Goal: Information Seeking & Learning: Check status

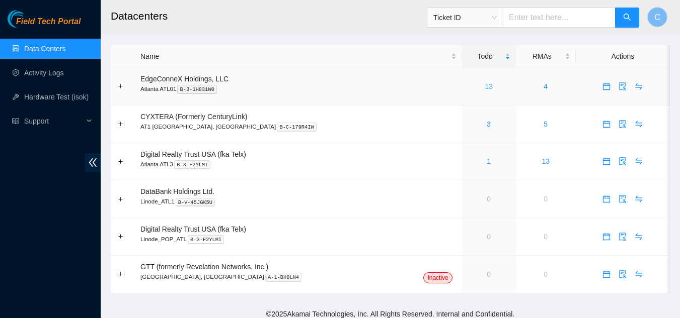
click at [484, 84] on link "13" at bounding box center [488, 87] width 8 height 8
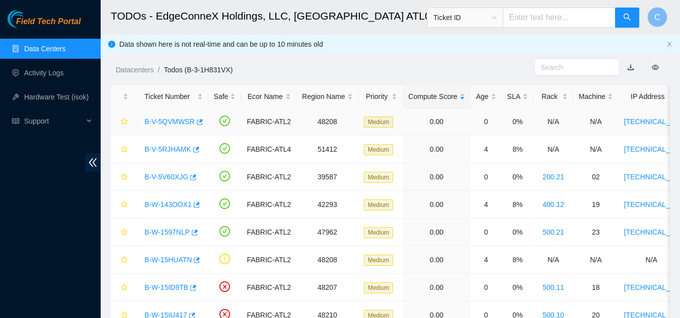
click at [178, 122] on link "B-V-5QVMWSR" at bounding box center [169, 122] width 50 height 8
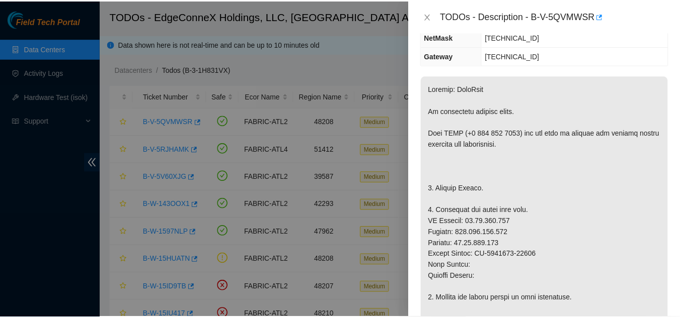
scroll to position [151, 0]
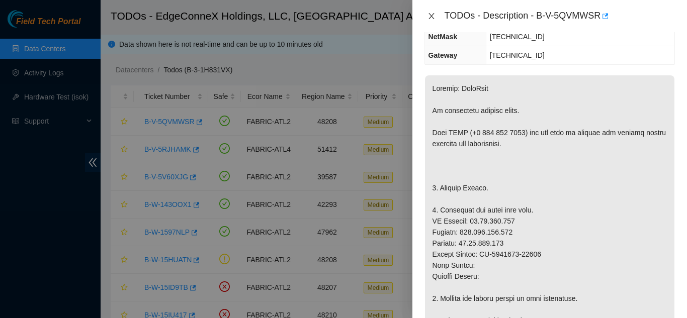
click at [430, 16] on icon "close" at bounding box center [432, 16] width 8 height 8
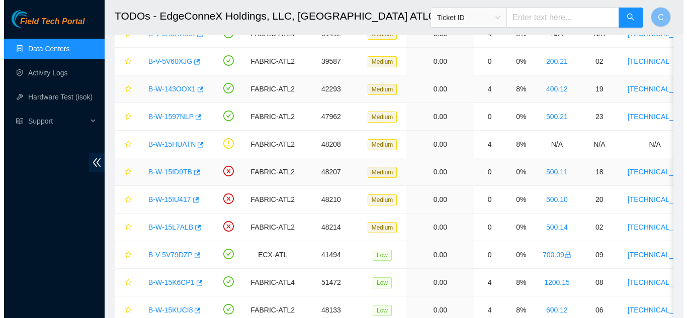
scroll to position [0, 0]
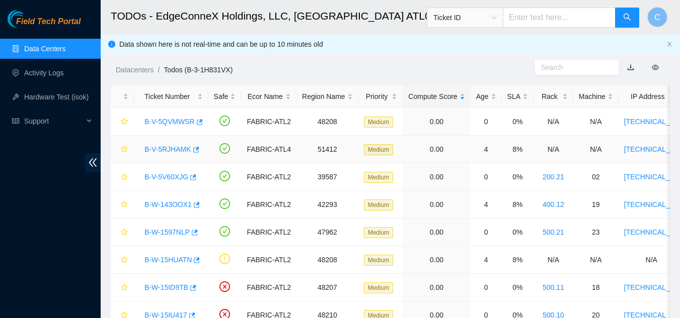
click at [169, 150] on link "B-V-5RJHAMK" at bounding box center [167, 149] width 47 height 8
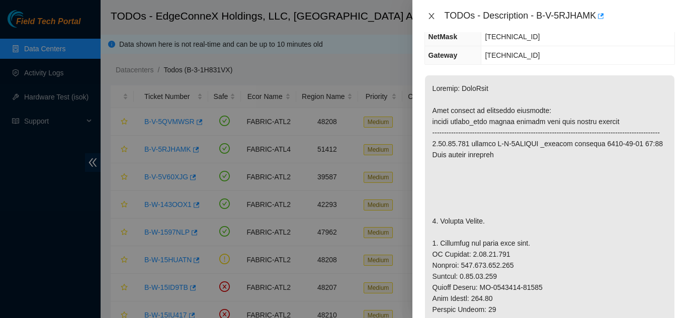
click at [431, 15] on icon "close" at bounding box center [432, 16] width 8 height 8
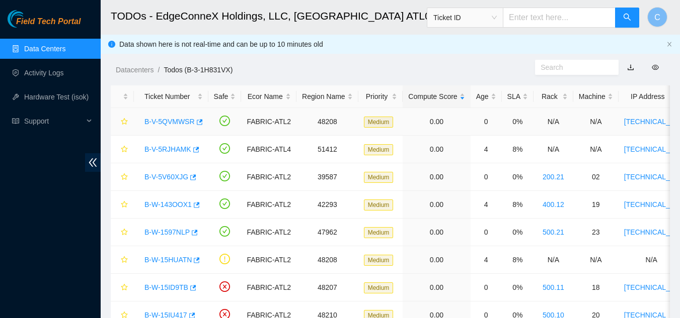
click at [172, 122] on link "B-V-5QVMWSR" at bounding box center [169, 122] width 50 height 8
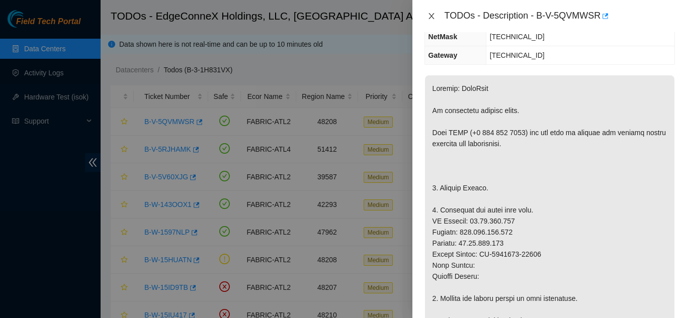
click at [432, 15] on icon "close" at bounding box center [432, 16] width 8 height 8
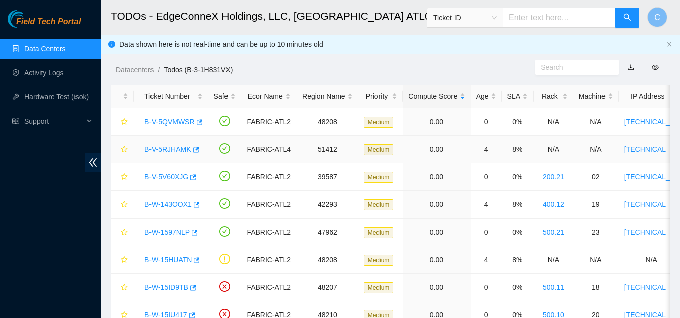
click at [168, 147] on link "B-V-5RJHAMK" at bounding box center [167, 149] width 47 height 8
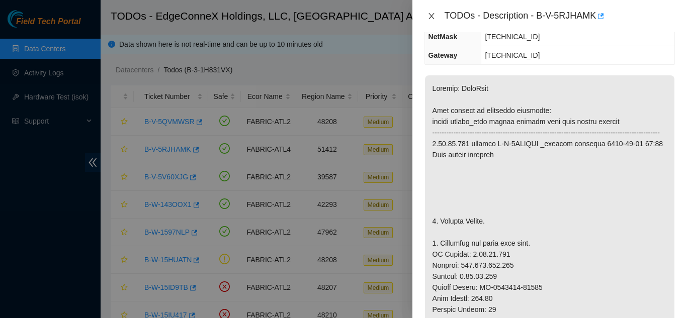
click at [427, 15] on button "Close" at bounding box center [432, 17] width 14 height 10
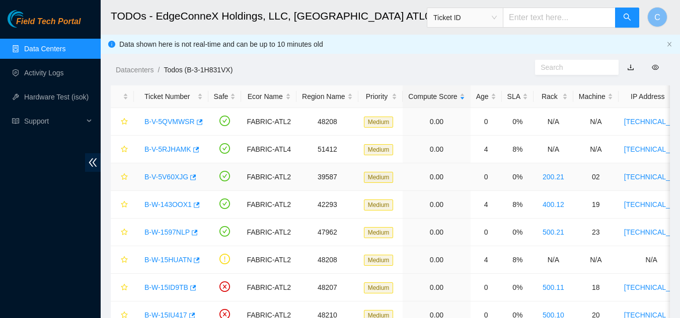
click at [170, 174] on link "B-V-5V60XJG" at bounding box center [166, 177] width 44 height 8
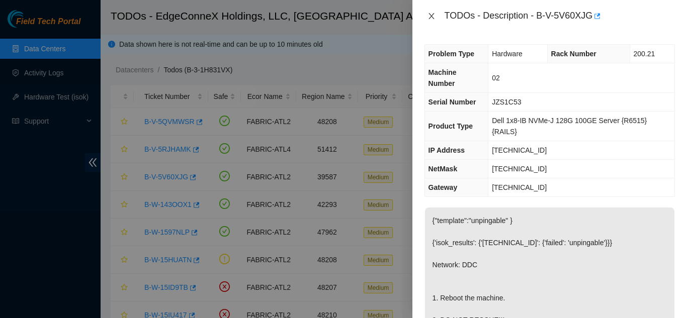
click at [428, 13] on icon "close" at bounding box center [432, 16] width 8 height 8
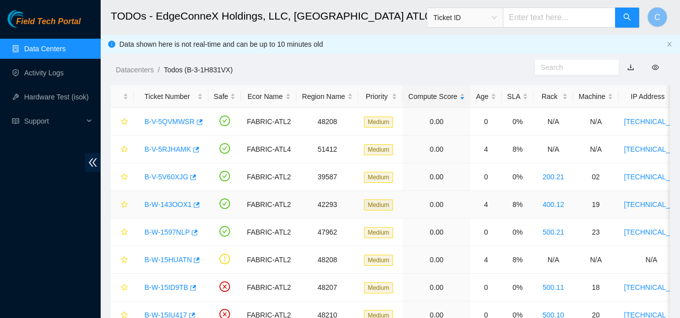
click at [177, 203] on link "B-W-143OOX1" at bounding box center [167, 205] width 47 height 8
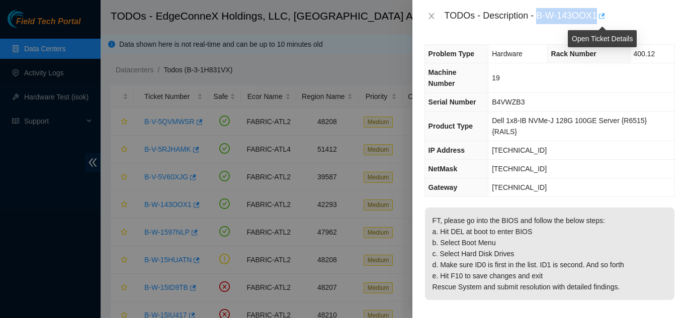
drag, startPoint x: 538, startPoint y: 19, endPoint x: 599, endPoint y: 18, distance: 60.9
click at [599, 18] on div "TODOs - Description - B-W-143OOX1" at bounding box center [560, 16] width 230 height 16
copy div "B-W-143OOX1"
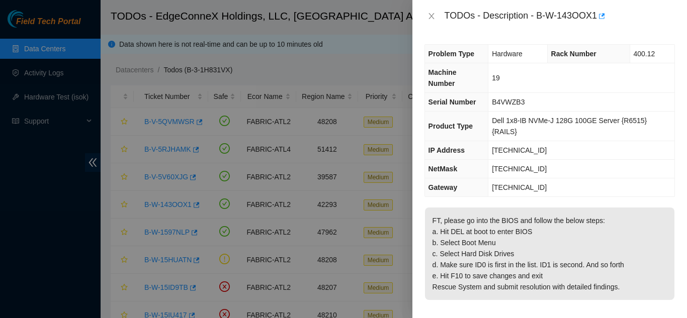
click at [422, 14] on div "TODOs - Description - B-W-143OOX1" at bounding box center [550, 16] width 275 height 32
click at [428, 17] on icon "close" at bounding box center [432, 16] width 8 height 8
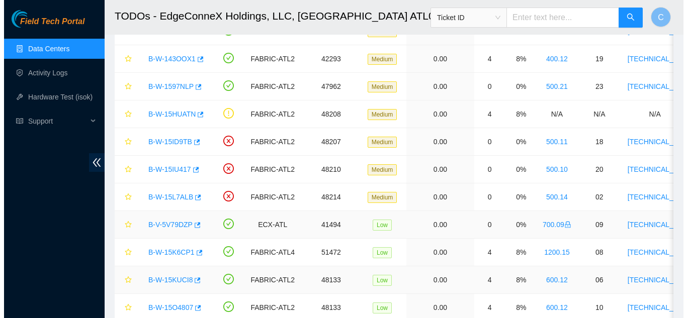
scroll to position [188, 0]
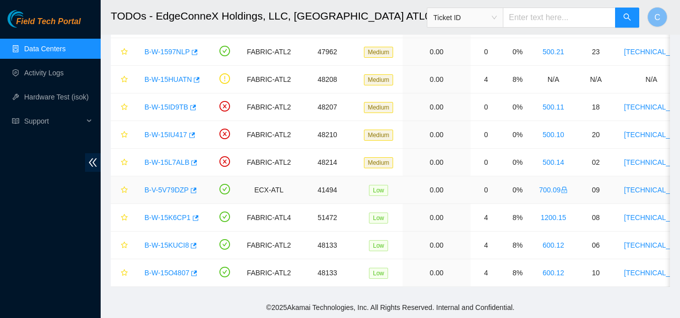
click at [172, 186] on link "B-V-5V79DZP" at bounding box center [166, 190] width 44 height 8
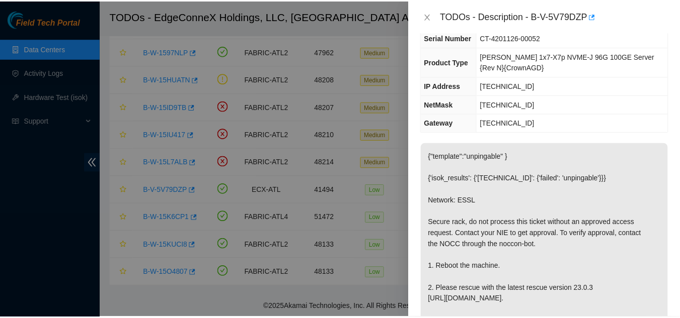
scroll to position [101, 0]
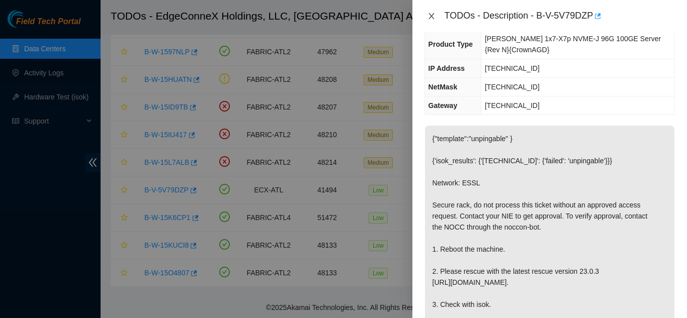
click at [434, 16] on icon "close" at bounding box center [432, 16] width 8 height 8
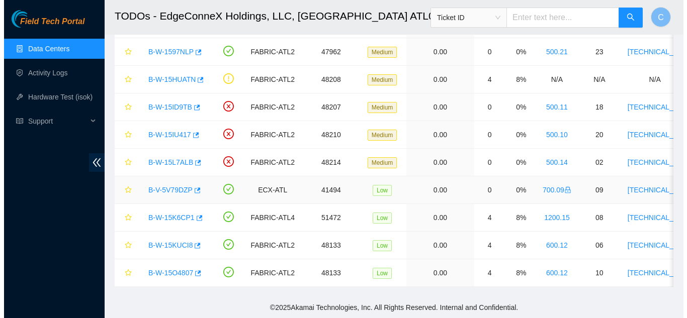
scroll to position [117, 0]
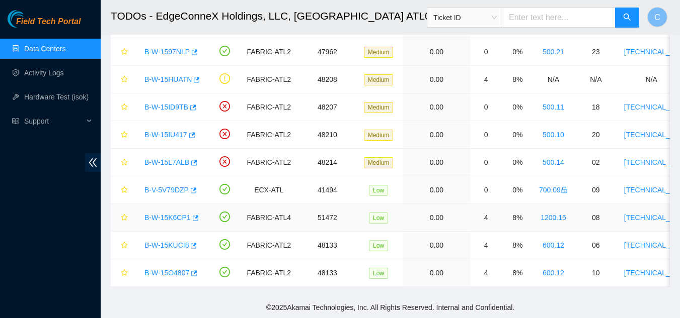
click at [179, 214] on link "B-W-15K6CP1" at bounding box center [167, 218] width 46 height 8
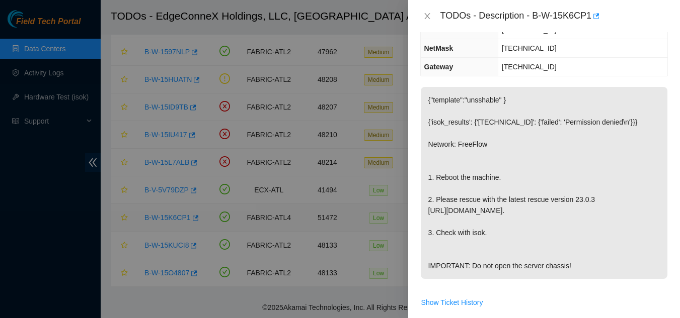
scroll to position [84, 0]
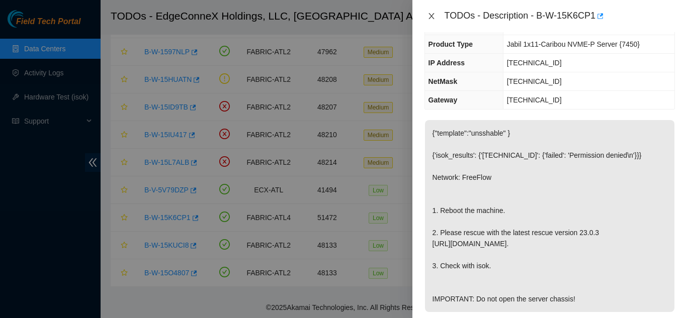
click at [430, 17] on icon "close" at bounding box center [432, 16] width 8 height 8
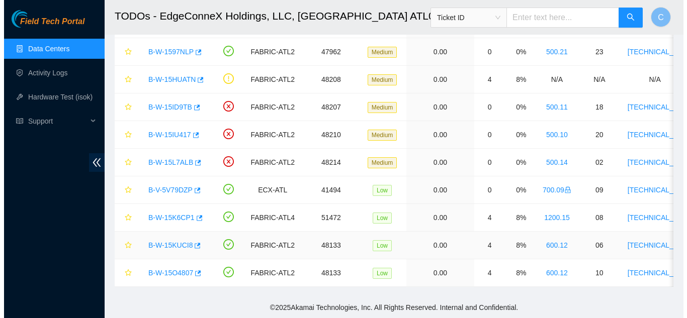
scroll to position [117, 0]
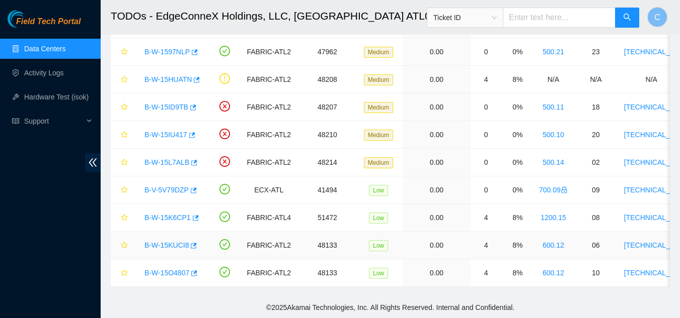
click at [173, 241] on link "B-W-15KUCI8" at bounding box center [166, 245] width 44 height 8
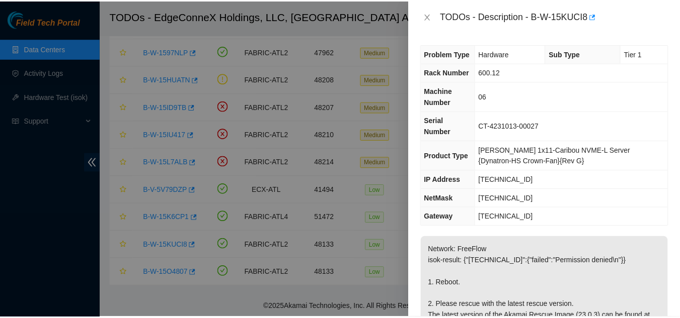
scroll to position [101, 0]
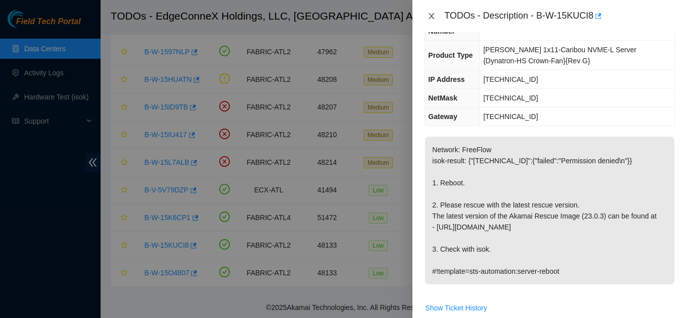
click at [428, 16] on icon "close" at bounding box center [432, 16] width 8 height 8
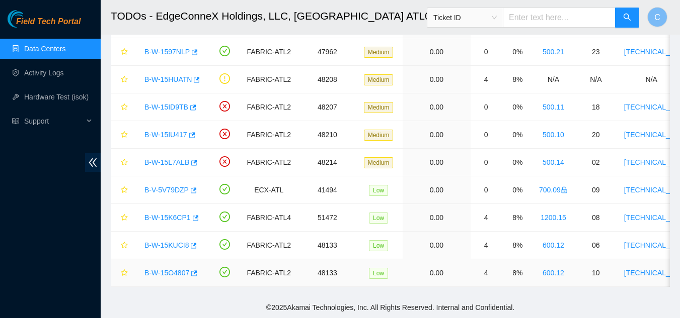
click at [175, 269] on link "B-W-15O4807" at bounding box center [166, 273] width 45 height 8
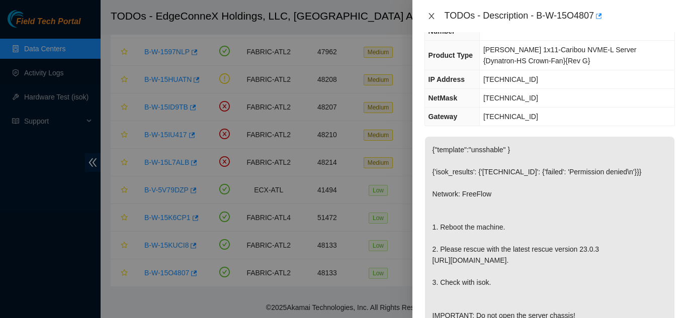
click at [433, 17] on icon "close" at bounding box center [432, 16] width 8 height 8
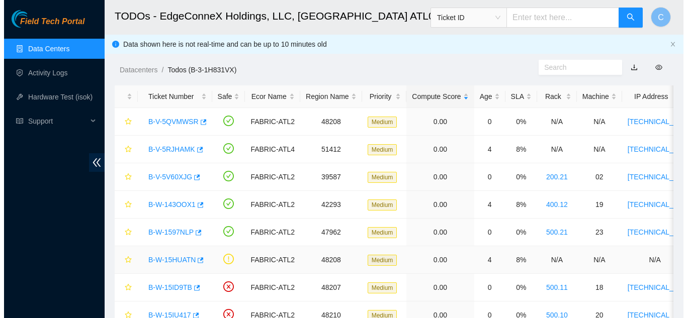
scroll to position [188, 0]
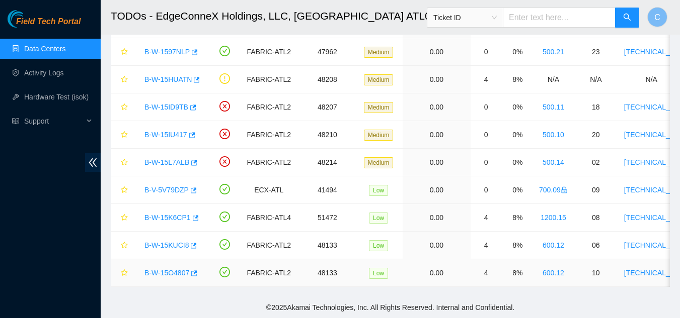
click at [161, 269] on link "B-W-15O4807" at bounding box center [166, 273] width 45 height 8
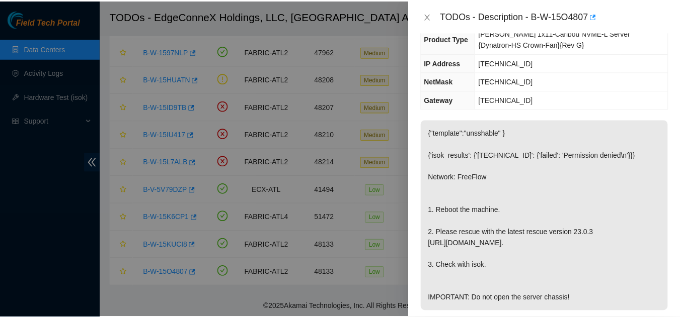
scroll to position [101, 0]
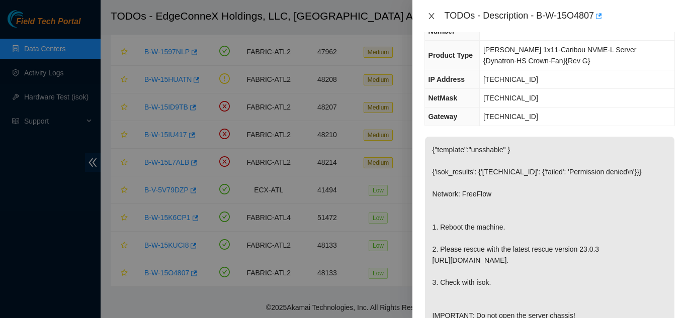
click at [430, 17] on icon "close" at bounding box center [432, 16] width 6 height 6
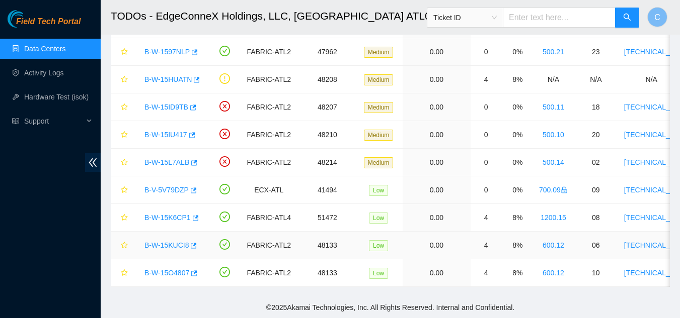
click at [156, 241] on link "B-W-15KUCI8" at bounding box center [166, 245] width 44 height 8
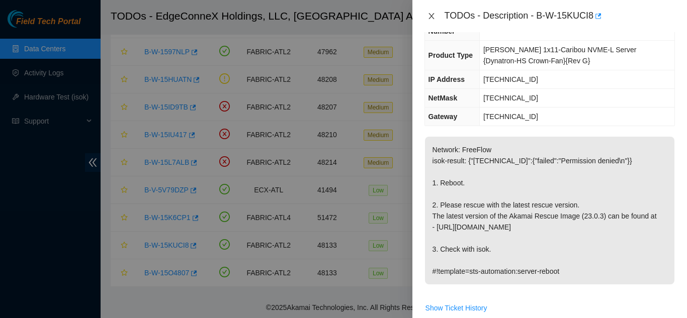
click at [433, 20] on icon "close" at bounding box center [432, 16] width 8 height 8
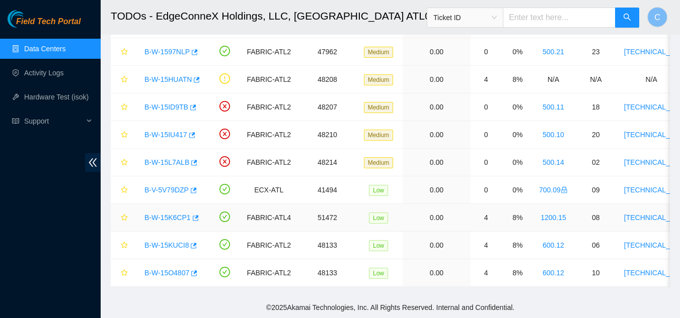
click at [168, 214] on link "B-W-15K6CP1" at bounding box center [167, 218] width 46 height 8
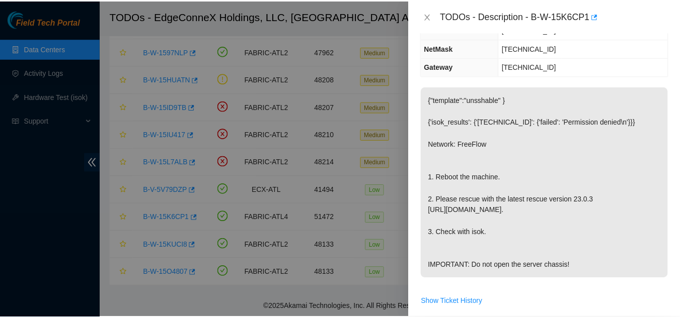
scroll to position [84, 0]
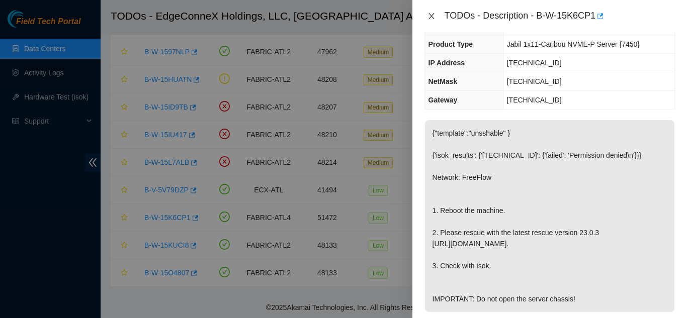
click at [434, 18] on icon "close" at bounding box center [432, 16] width 8 height 8
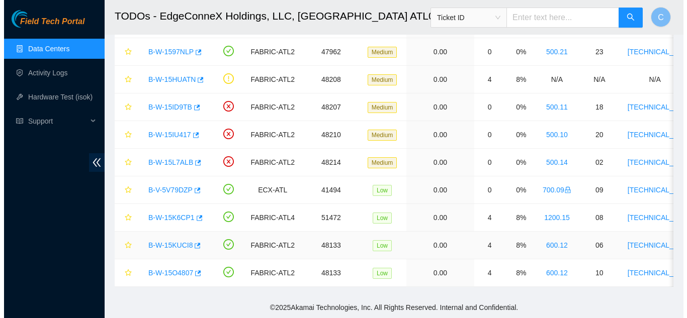
scroll to position [117, 0]
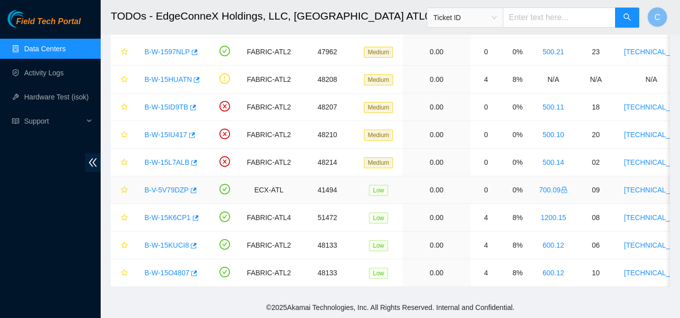
click at [169, 186] on link "B-V-5V79DZP" at bounding box center [166, 190] width 44 height 8
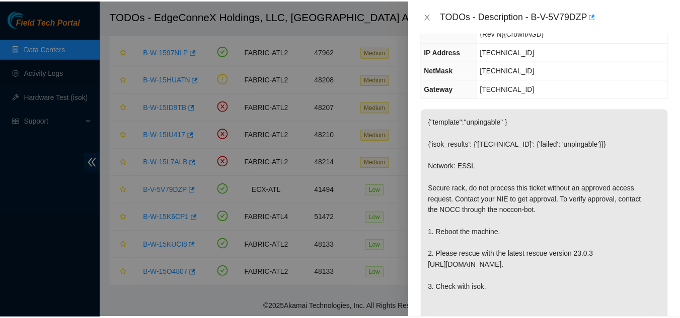
scroll to position [101, 0]
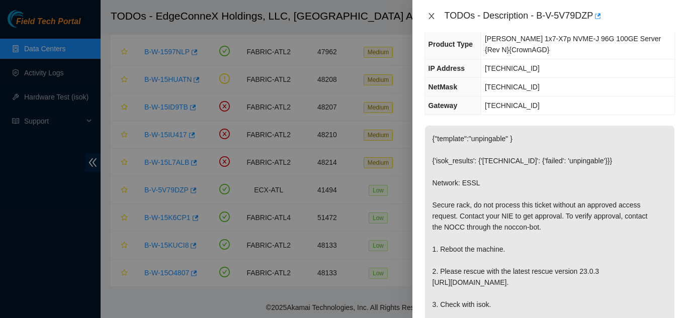
click at [428, 13] on icon "close" at bounding box center [432, 16] width 8 height 8
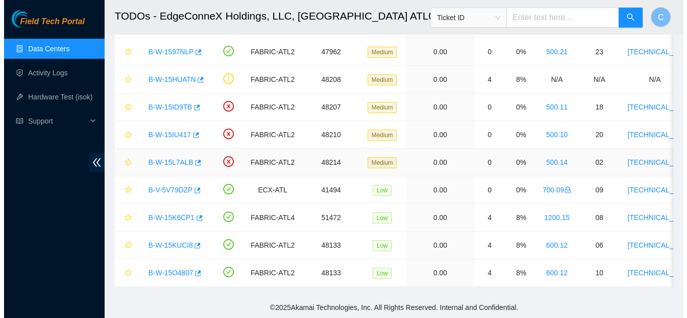
scroll to position [117, 0]
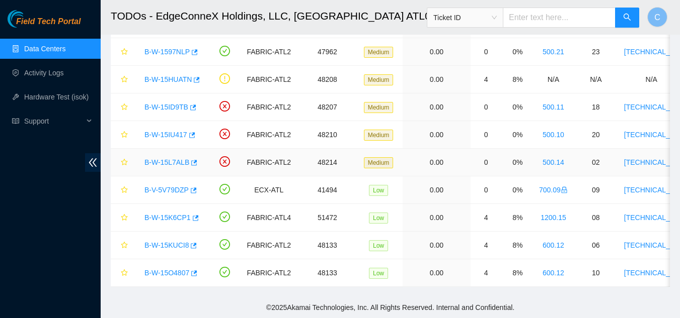
click at [175, 158] on link "B-W-15L7ALB" at bounding box center [166, 162] width 45 height 8
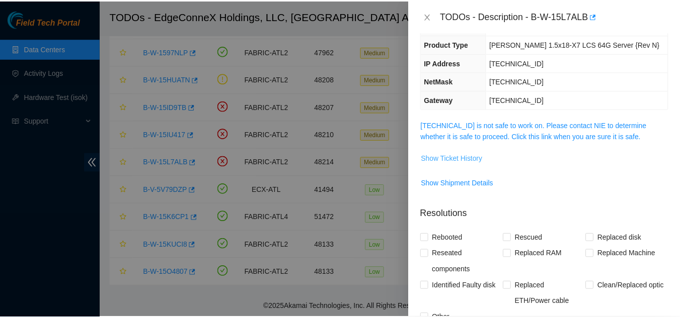
scroll to position [84, 0]
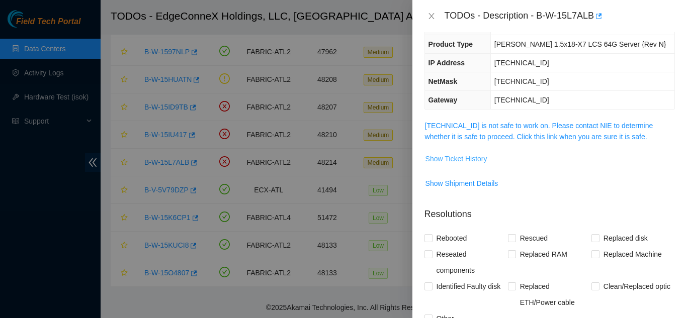
click at [450, 159] on span "Show Ticket History" at bounding box center [457, 158] width 62 height 11
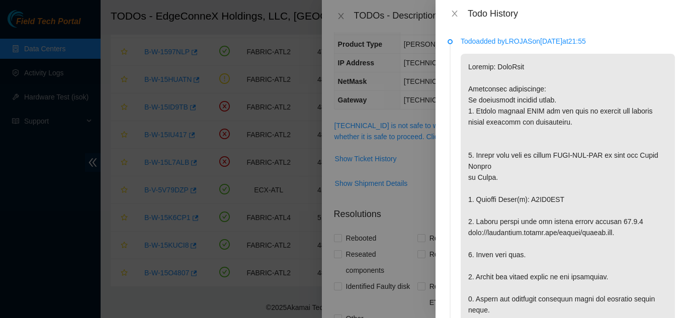
click at [452, 9] on div "Todo History" at bounding box center [561, 13] width 227 height 11
click at [455, 12] on icon "close" at bounding box center [455, 14] width 8 height 8
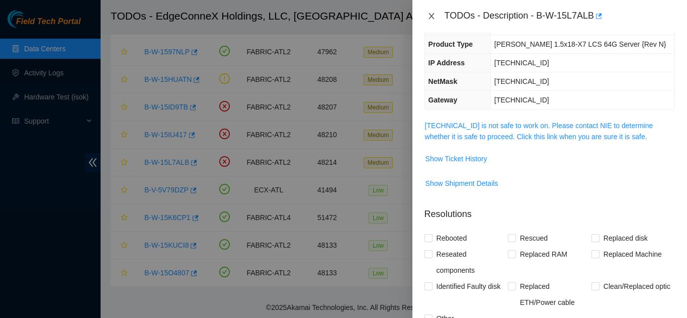
click at [429, 15] on icon "close" at bounding box center [432, 16] width 8 height 8
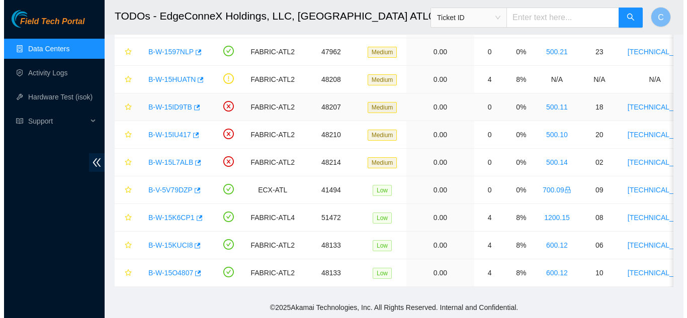
scroll to position [117, 0]
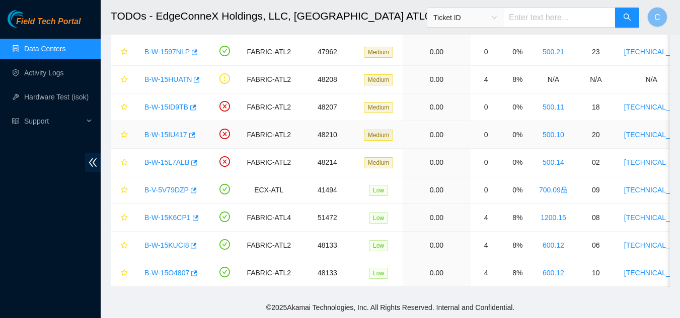
click at [170, 131] on link "B-W-15IU417" at bounding box center [165, 135] width 43 height 8
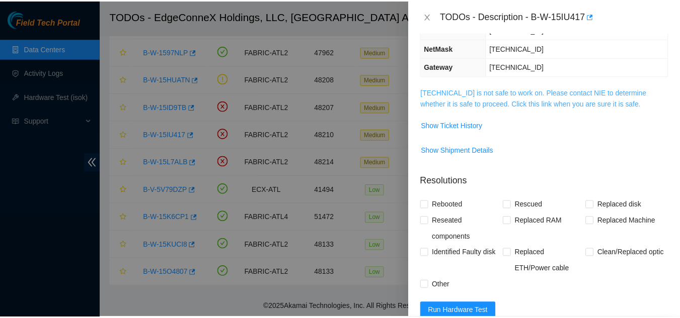
scroll to position [84, 0]
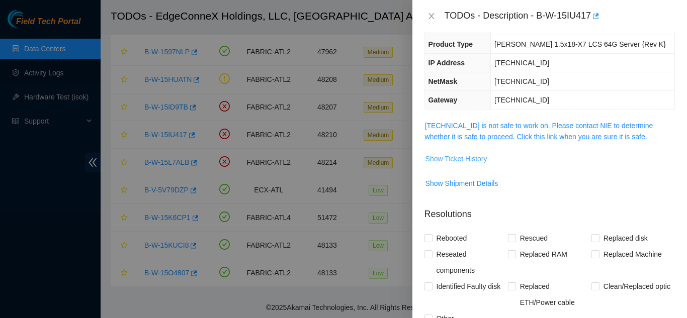
click at [467, 165] on button "Show Ticket History" at bounding box center [456, 159] width 63 height 16
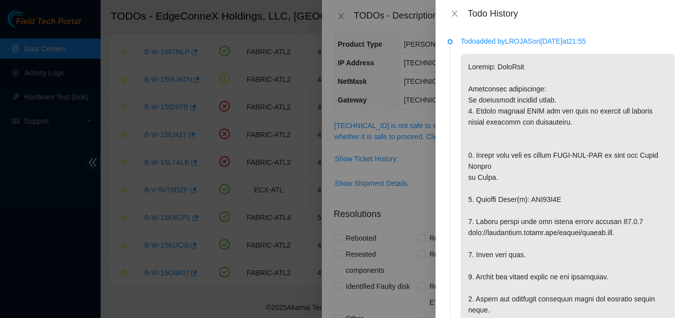
click at [454, 9] on div "Todo History" at bounding box center [561, 13] width 227 height 11
click at [455, 13] on icon "close" at bounding box center [455, 14] width 8 height 8
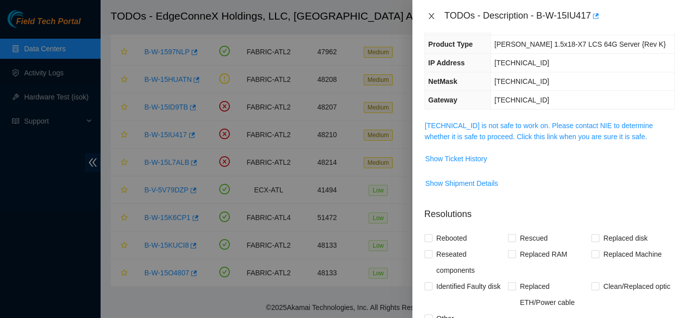
click at [437, 14] on button "Close" at bounding box center [432, 17] width 14 height 10
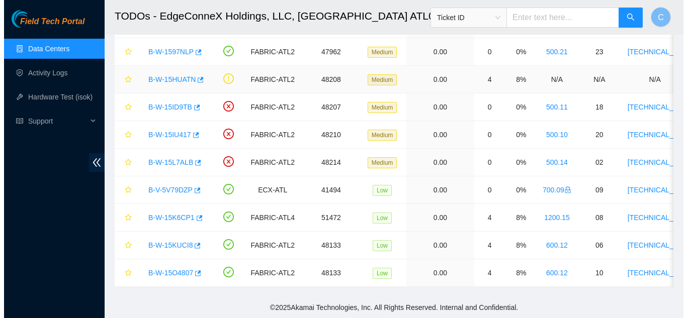
scroll to position [117, 0]
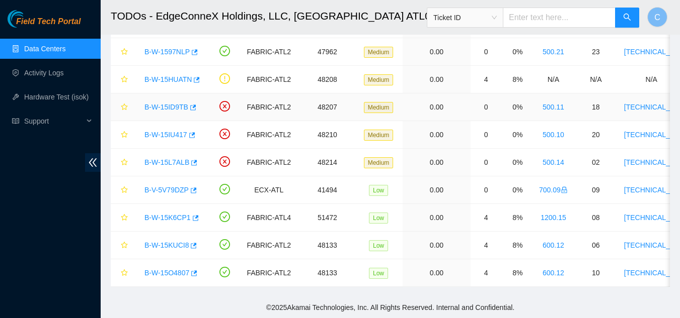
click at [170, 103] on link "B-W-15ID9TB" at bounding box center [166, 107] width 44 height 8
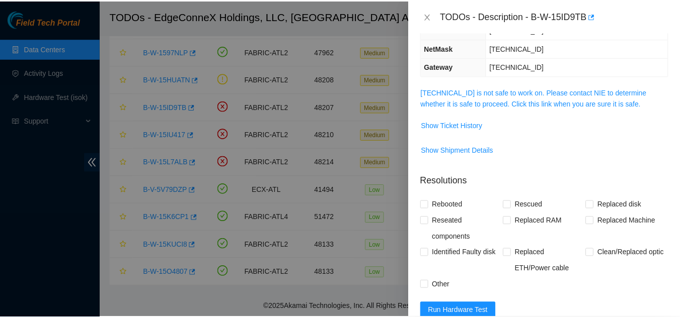
scroll to position [84, 0]
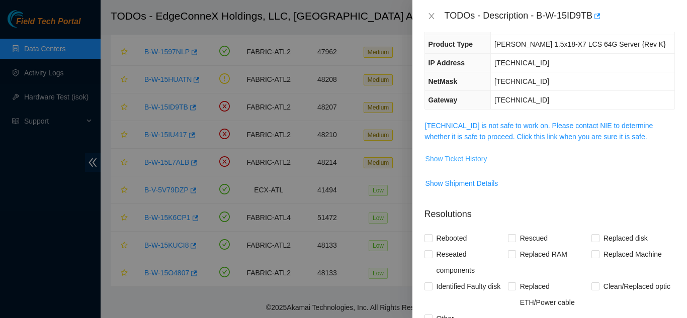
click at [467, 157] on span "Show Ticket History" at bounding box center [457, 158] width 62 height 11
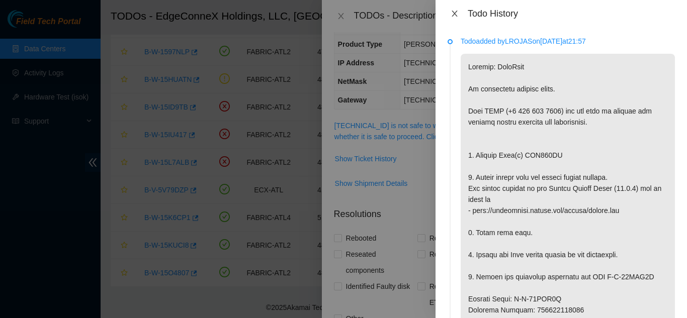
click at [455, 12] on icon "close" at bounding box center [455, 14] width 8 height 8
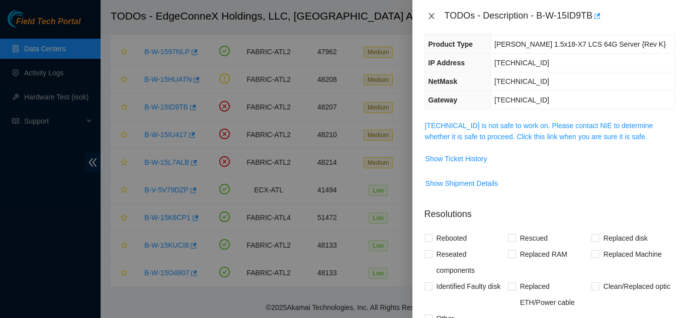
click at [434, 20] on icon "close" at bounding box center [432, 16] width 8 height 8
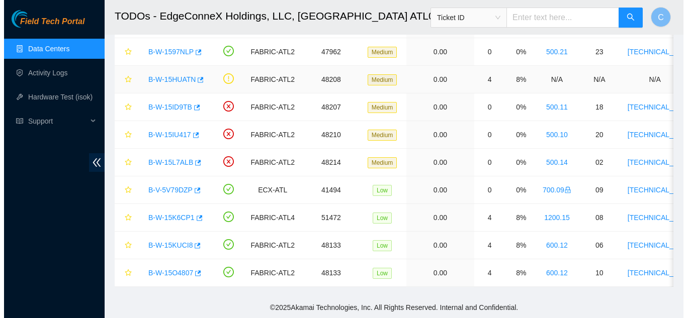
scroll to position [117, 0]
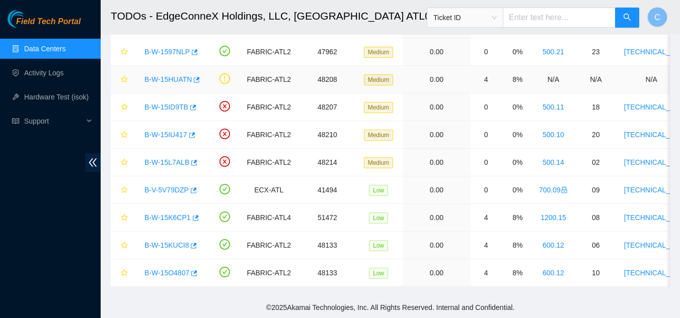
click at [172, 75] on link "B-W-15HUATN" at bounding box center [167, 79] width 47 height 8
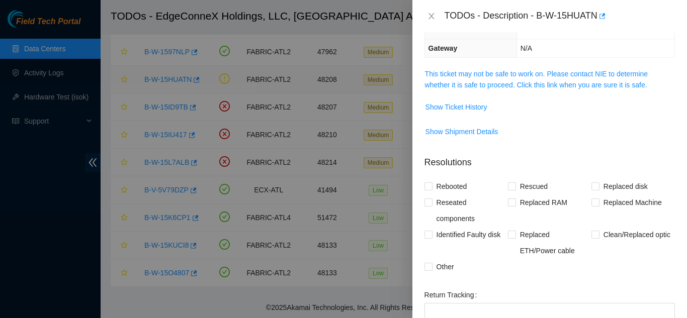
scroll to position [84, 0]
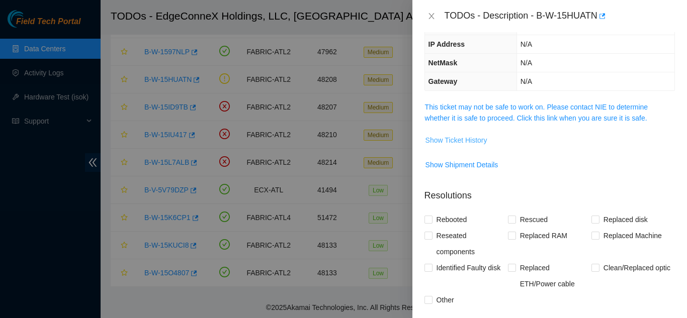
click at [466, 138] on span "Show Ticket History" at bounding box center [457, 140] width 62 height 11
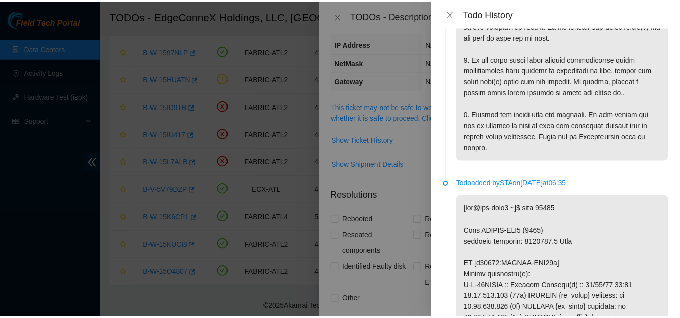
scroll to position [252, 0]
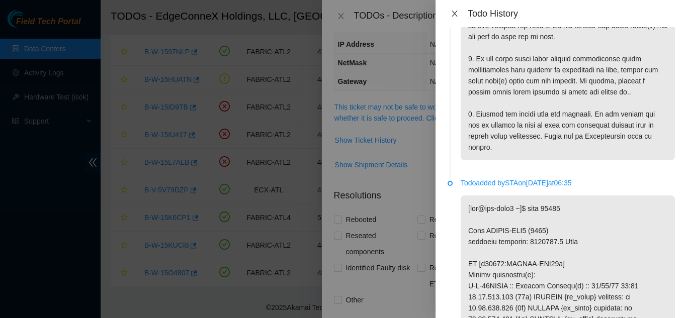
click at [455, 11] on icon "close" at bounding box center [455, 14] width 8 height 8
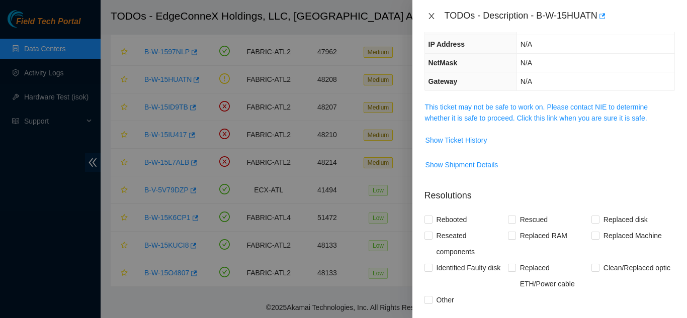
click at [433, 19] on icon "close" at bounding box center [432, 16] width 8 height 8
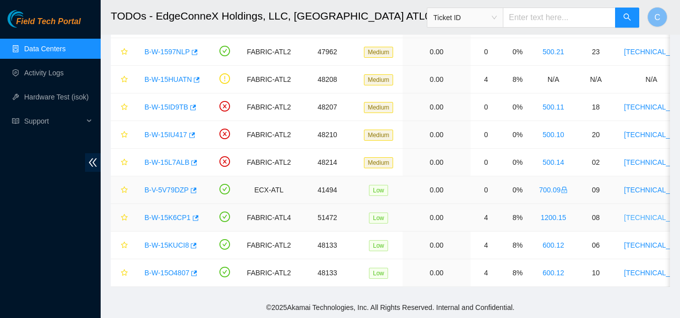
scroll to position [117, 0]
drag, startPoint x: 135, startPoint y: 70, endPoint x: 194, endPoint y: 89, distance: 61.9
click at [195, 85] on td "B-W-15HUATN" at bounding box center [171, 80] width 74 height 28
copy link "B-W-15HUATN"
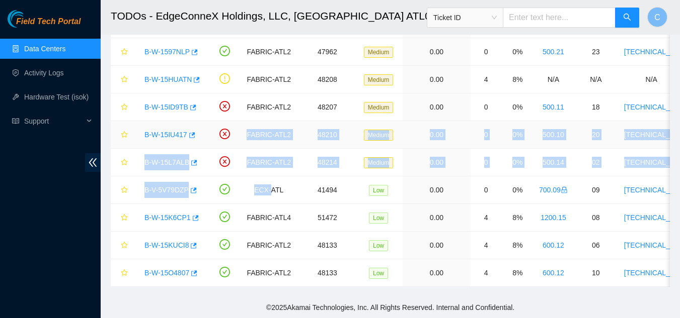
drag, startPoint x: 201, startPoint y: 120, endPoint x: 368, endPoint y: 302, distance: 246.7
click at [341, 255] on tbody "B-V-5QVMWSR FABRIC-ATL2 48208 Medium 0.00 0 0% N/A N/A 23.46.177.162 CT-4170125…" at bounding box center [570, 108] width 918 height 360
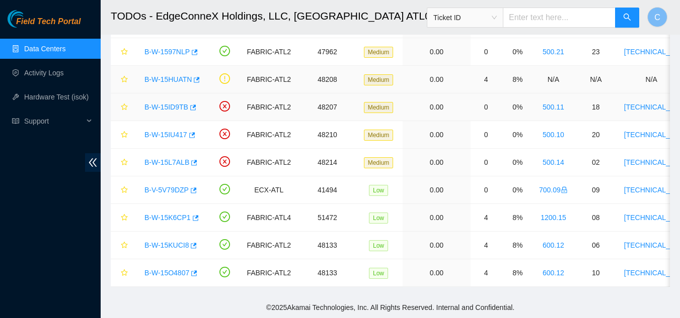
click at [162, 79] on div "B-W-15HUATN" at bounding box center [170, 79] width 63 height 16
drag, startPoint x: 139, startPoint y: 73, endPoint x: 190, endPoint y: 73, distance: 50.3
click at [190, 73] on div "B-W-15HUATN" at bounding box center [170, 79] width 63 height 16
copy link "B-W-15HUATN"
click at [109, 141] on main "TODOs - EdgeConneX Holdings, LLC, Atlanta ATL01 Ticket ID C Data shown here is …" at bounding box center [390, 58] width 579 height 478
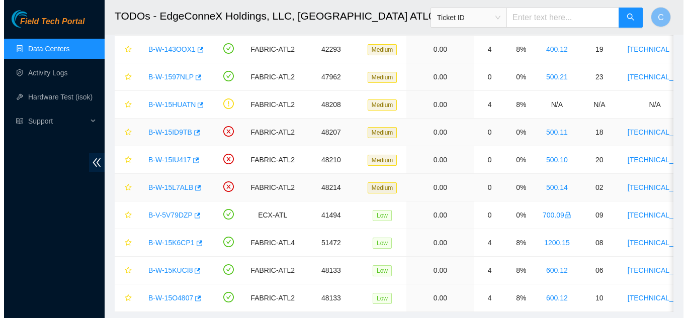
scroll to position [138, 0]
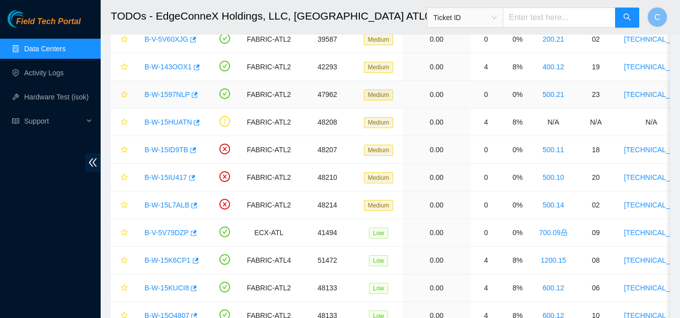
click at [150, 97] on link "B-W-1597NLP" at bounding box center [166, 95] width 45 height 8
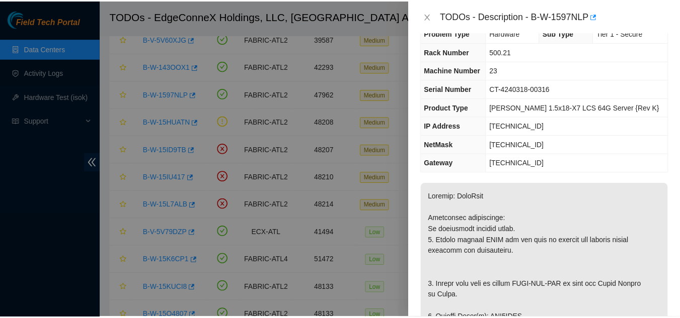
scroll to position [0, 0]
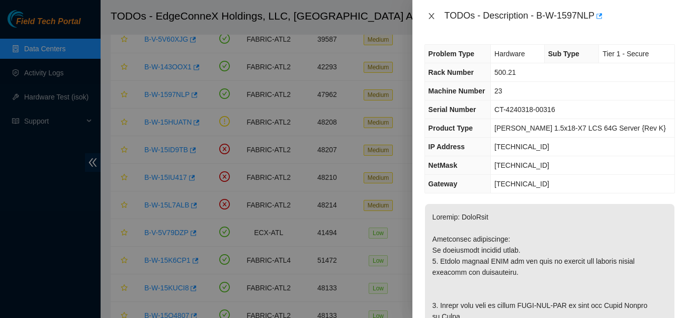
click at [433, 20] on icon "close" at bounding box center [432, 16] width 8 height 8
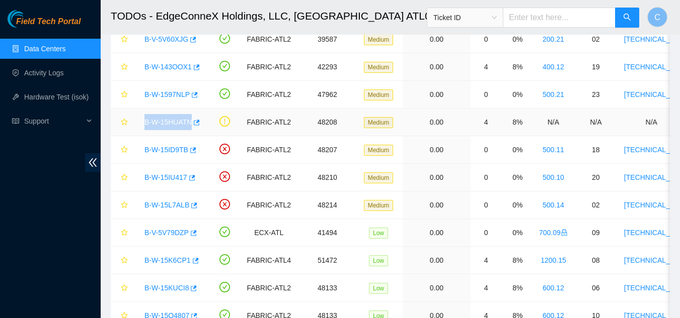
drag, startPoint x: 137, startPoint y: 122, endPoint x: 190, endPoint y: 122, distance: 52.3
click at [190, 122] on td "B-W-15HUATN" at bounding box center [171, 123] width 74 height 28
copy link "B-W-15HUATN"
click at [613, 46] on td "02" at bounding box center [595, 40] width 45 height 28
drag, startPoint x: 48, startPoint y: 76, endPoint x: 33, endPoint y: 53, distance: 28.1
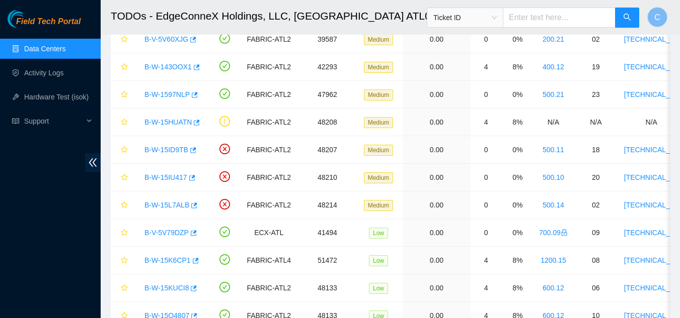
click at [33, 53] on link "Data Centers" at bounding box center [44, 49] width 41 height 8
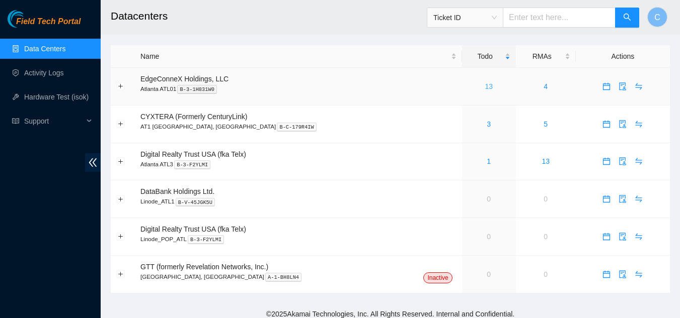
click at [484, 87] on link "13" at bounding box center [488, 87] width 8 height 8
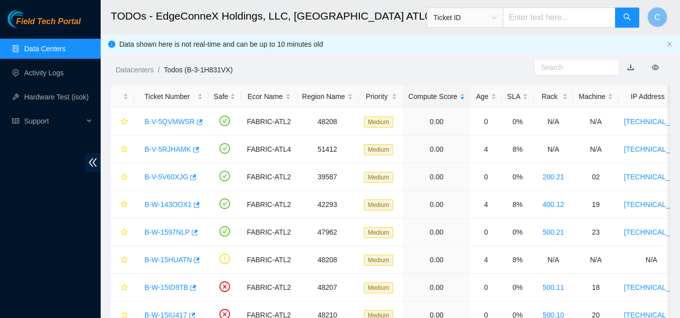
click at [44, 50] on link "Data Centers" at bounding box center [44, 49] width 41 height 8
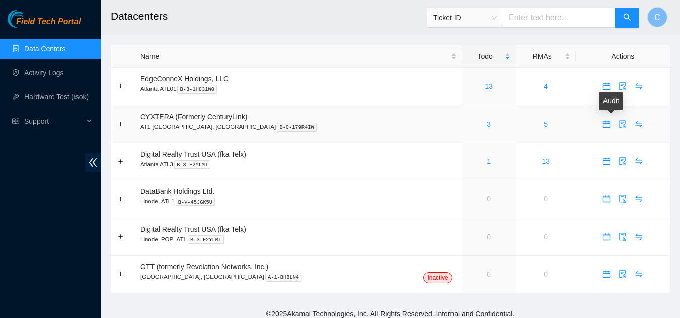
click at [619, 123] on icon "audit" at bounding box center [622, 124] width 7 height 8
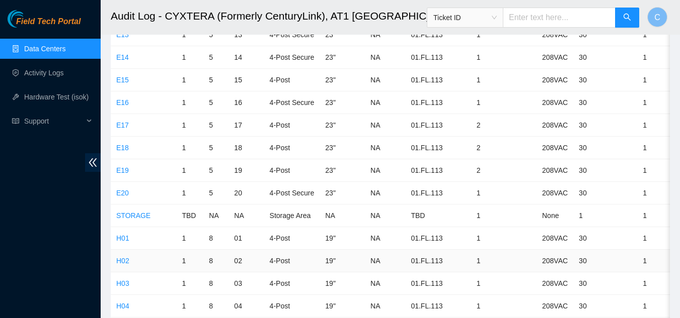
scroll to position [3069, 0]
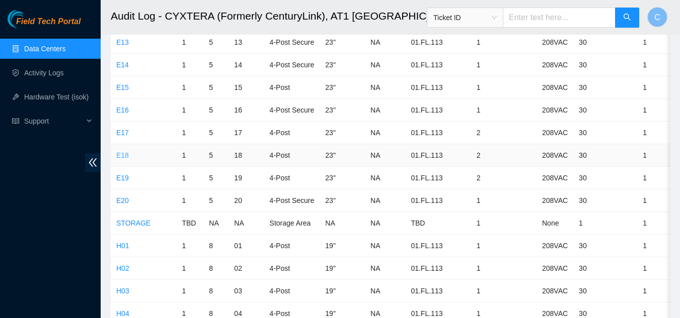
click at [116, 153] on link "E18" at bounding box center [122, 155] width 13 height 8
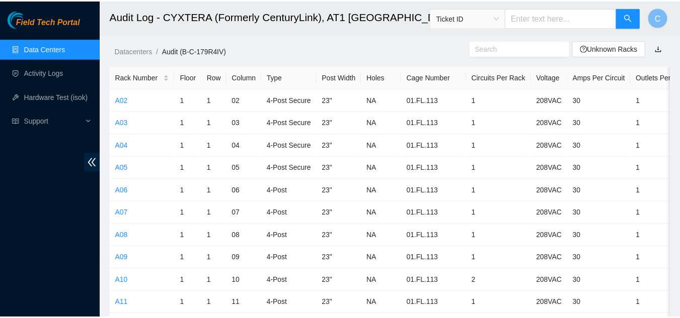
scroll to position [3069, 0]
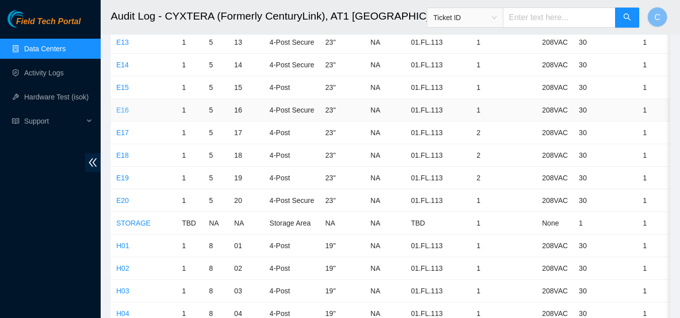
click at [120, 112] on link "E16" at bounding box center [122, 110] width 13 height 8
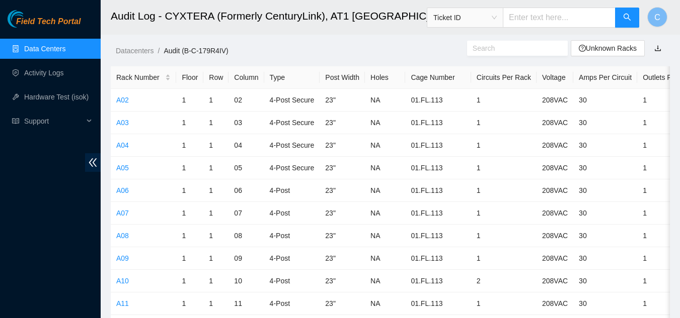
scroll to position [3069, 0]
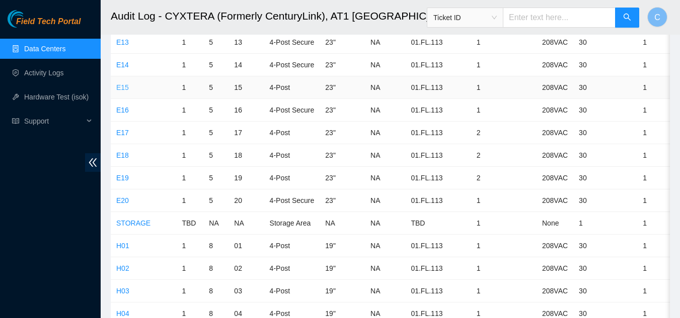
click at [124, 89] on link "E15" at bounding box center [122, 88] width 13 height 8
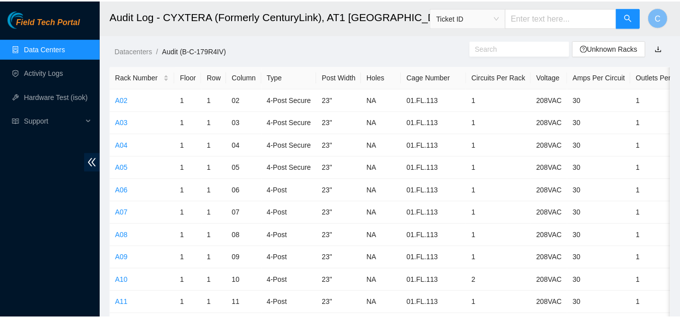
scroll to position [3069, 0]
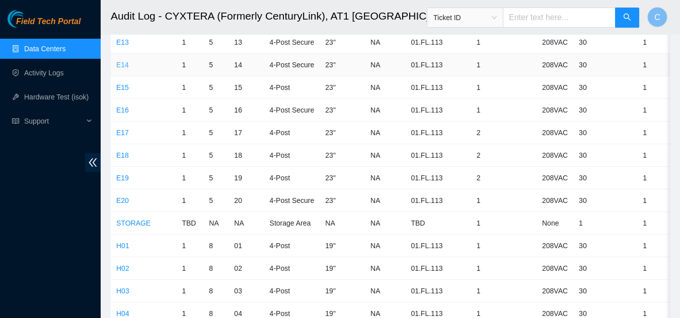
click at [120, 62] on link "E14" at bounding box center [122, 65] width 13 height 8
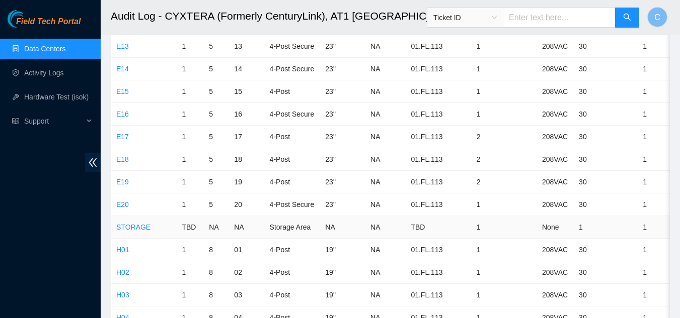
scroll to position [3069, 0]
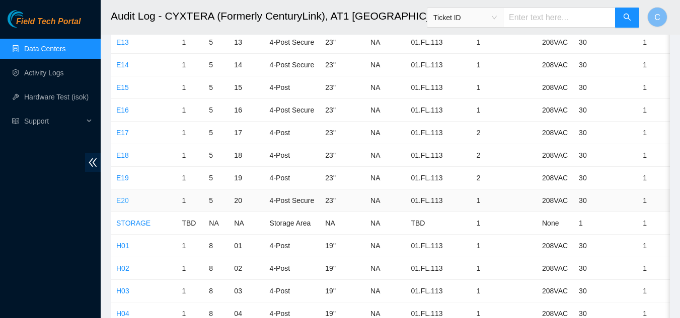
click at [121, 200] on link "E20" at bounding box center [122, 201] width 13 height 8
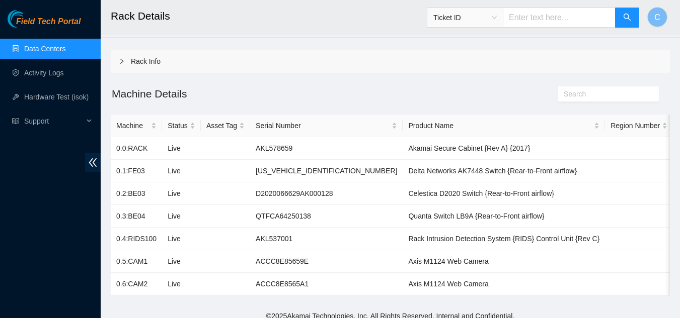
scroll to position [47, 0]
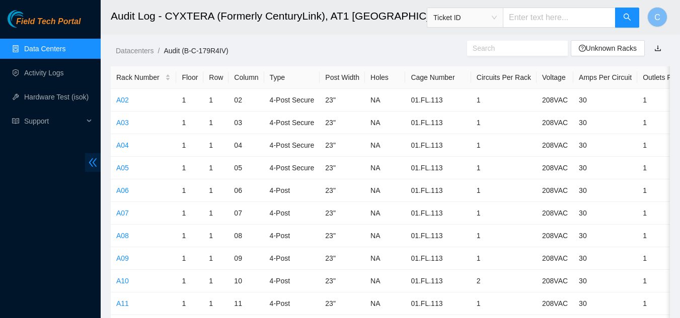
click at [89, 168] on icon "double-left" at bounding box center [93, 162] width 11 height 11
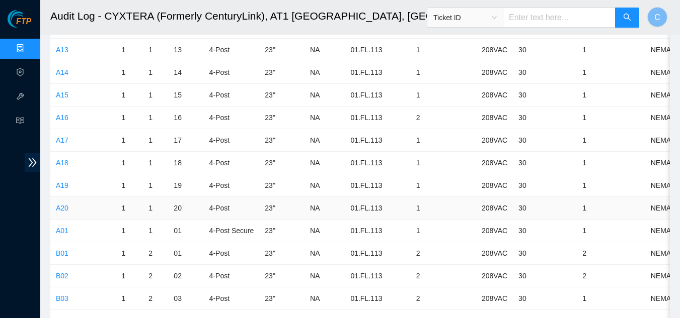
scroll to position [352, 0]
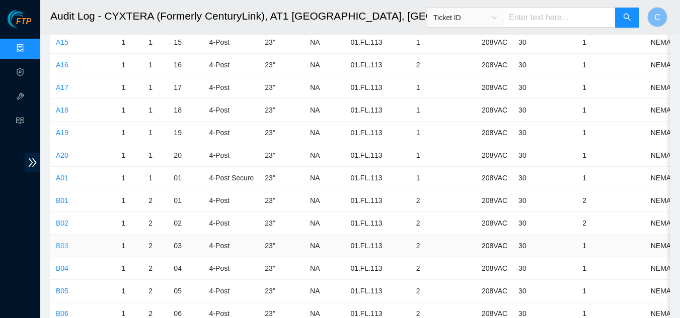
click at [56, 246] on link "B03" at bounding box center [62, 246] width 13 height 8
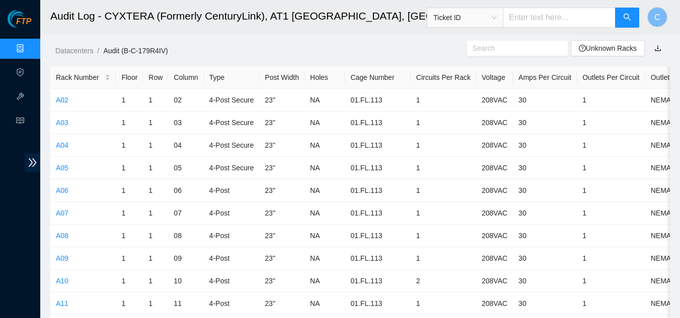
scroll to position [352, 0]
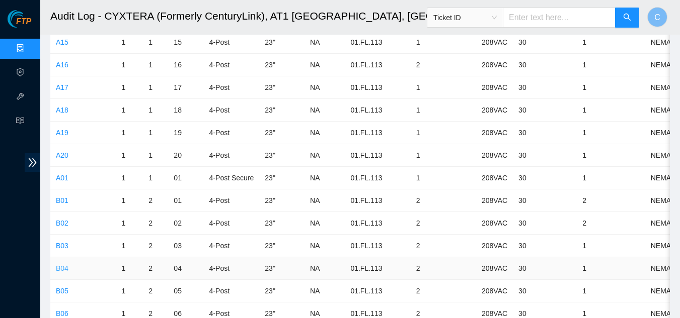
click at [57, 267] on link "B04" at bounding box center [62, 269] width 13 height 8
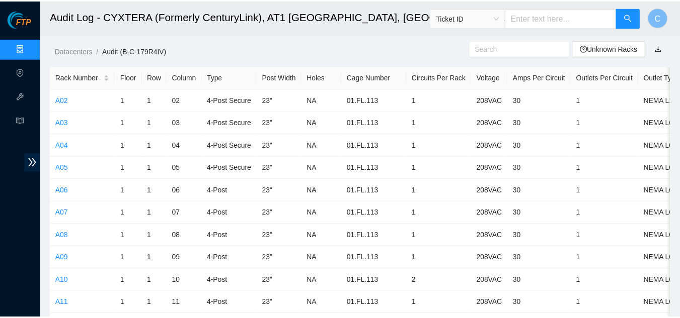
scroll to position [352, 0]
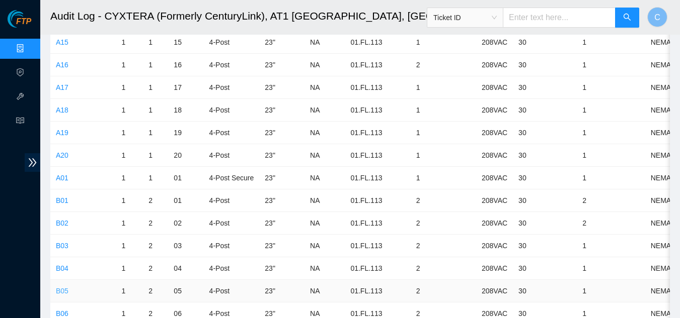
click at [67, 290] on link "B05" at bounding box center [62, 291] width 13 height 8
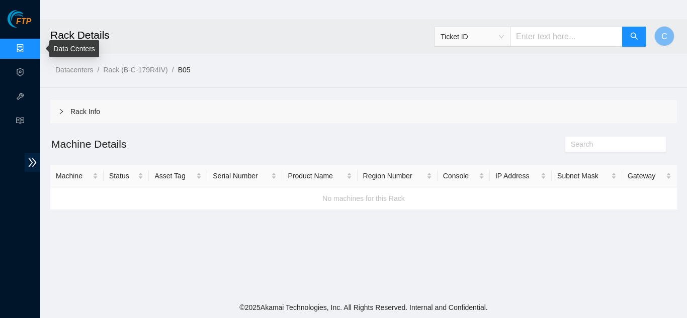
click at [29, 47] on link "Data Centers" at bounding box center [49, 49] width 41 height 8
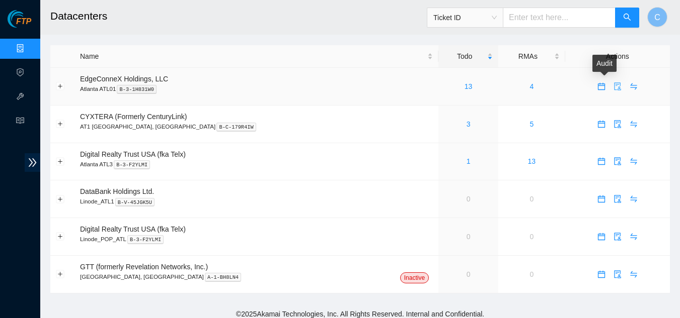
click at [614, 86] on icon "audit" at bounding box center [617, 87] width 7 height 8
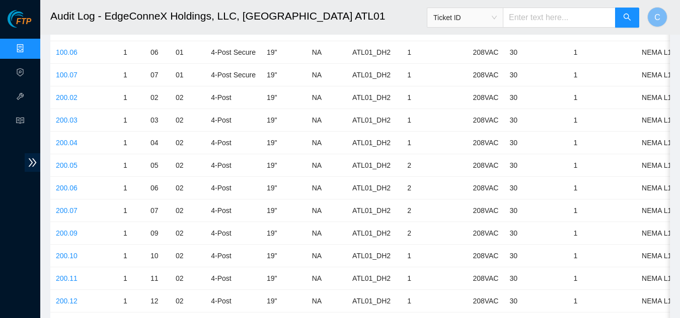
scroll to position [855, 0]
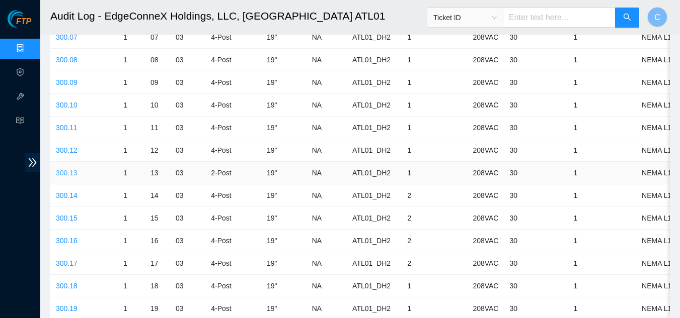
click at [65, 172] on link "300.13" at bounding box center [67, 173] width 22 height 8
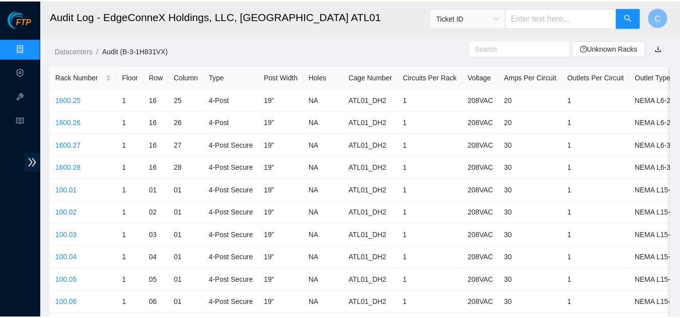
scroll to position [855, 0]
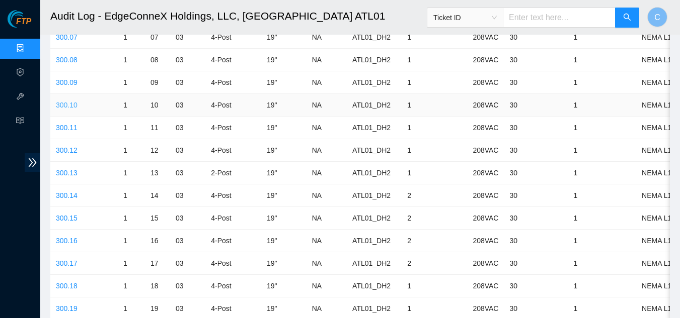
click at [62, 102] on link "300.10" at bounding box center [67, 105] width 22 height 8
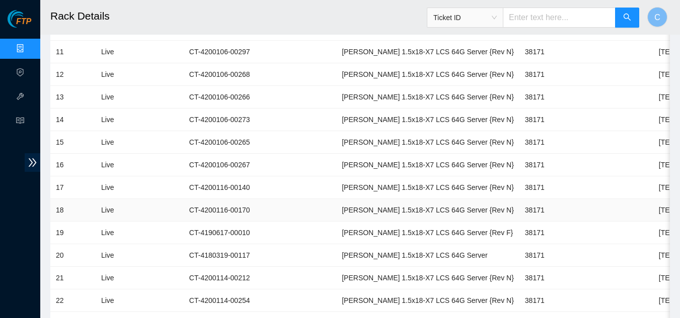
scroll to position [503, 0]
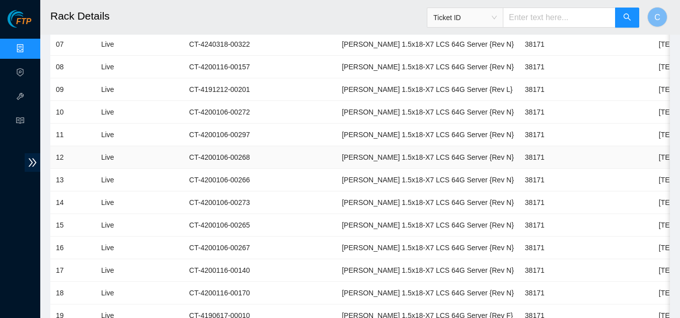
drag, startPoint x: 380, startPoint y: 170, endPoint x: 377, endPoint y: 154, distance: 15.8
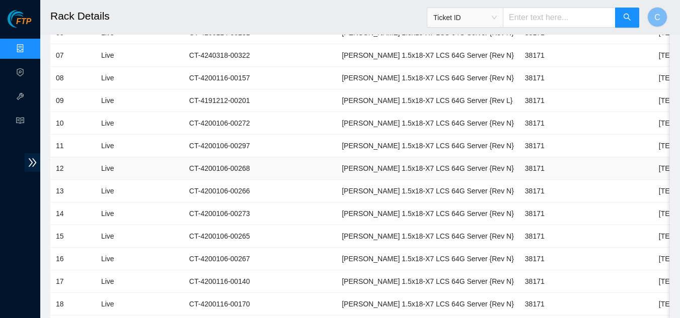
drag, startPoint x: 377, startPoint y: 154, endPoint x: 394, endPoint y: 49, distance: 106.4
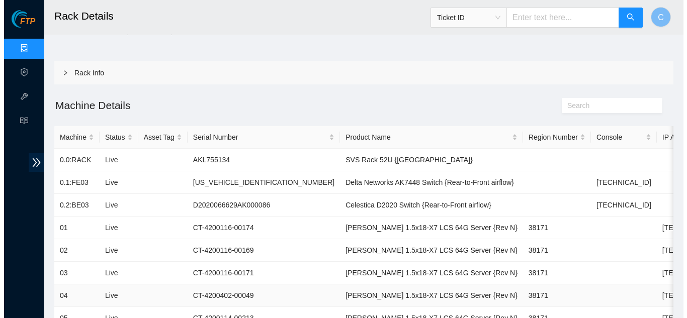
scroll to position [0, 0]
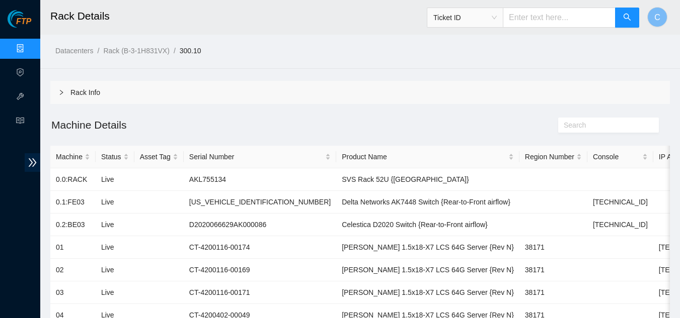
click at [29, 53] on link "Data Centers" at bounding box center [49, 49] width 41 height 8
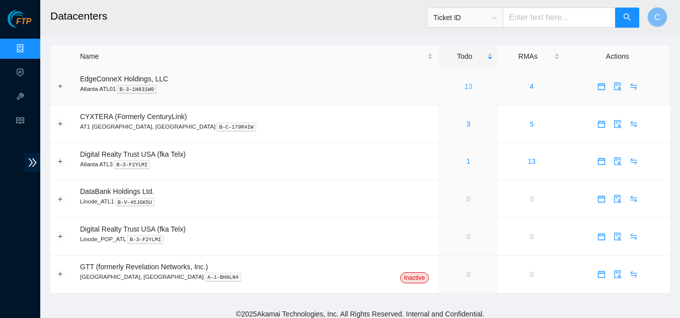
click at [464, 89] on link "13" at bounding box center [468, 87] width 8 height 8
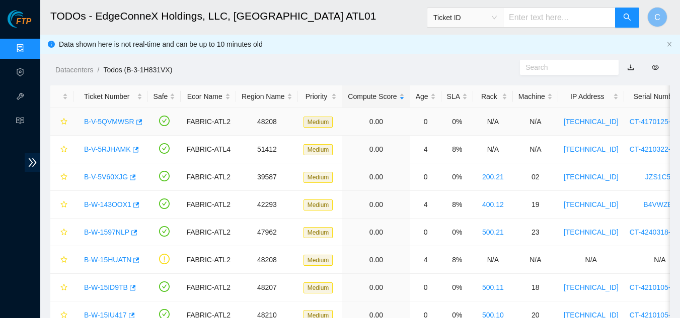
click at [97, 129] on div "B-V-5QVMWSR" at bounding box center [110, 122] width 63 height 16
click at [94, 122] on link "B-V-5QVMWSR" at bounding box center [109, 122] width 50 height 8
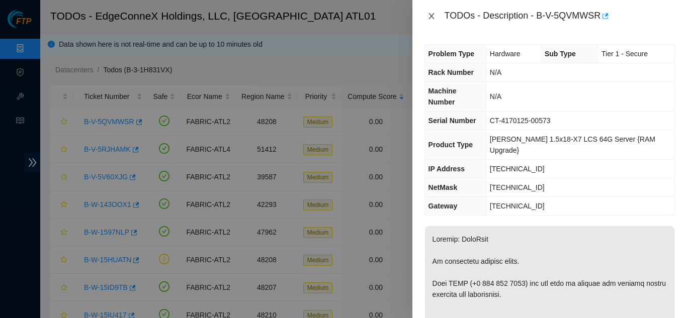
click at [426, 18] on button "Close" at bounding box center [432, 17] width 14 height 10
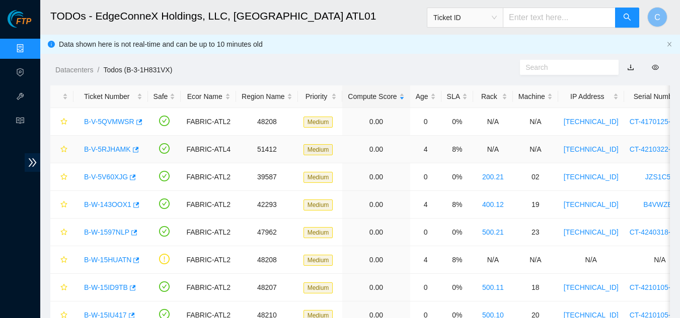
click at [99, 143] on div "B-V-5RJHAMK" at bounding box center [110, 149] width 63 height 16
click at [99, 148] on link "B-V-5RJHAMK" at bounding box center [107, 149] width 47 height 8
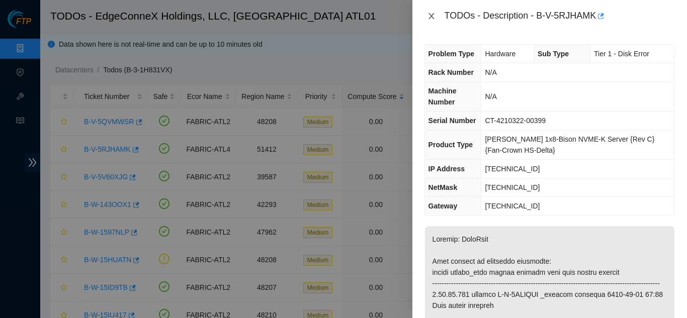
click at [430, 16] on icon "close" at bounding box center [432, 16] width 8 height 8
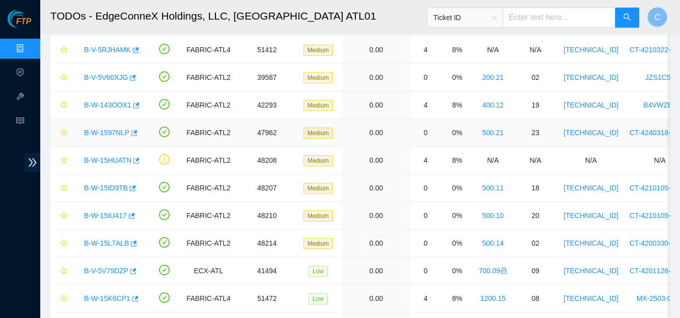
scroll to position [101, 0]
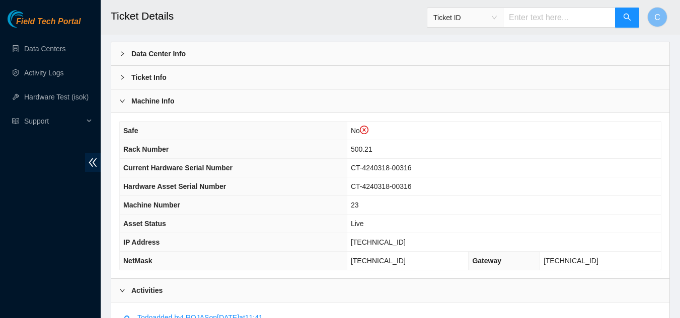
scroll to position [101, 0]
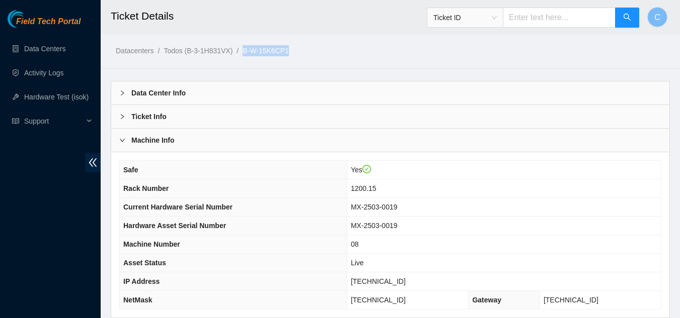
drag, startPoint x: 290, startPoint y: 53, endPoint x: 245, endPoint y: 53, distance: 45.3
click at [245, 53] on ol "Datacenters / Todos (B-3-1H831VX) / B-W-15K6CP1 /" at bounding box center [325, 50] width 419 height 11
copy link "B-W-15K6CP1"
drag, startPoint x: 600, startPoint y: 109, endPoint x: 562, endPoint y: 73, distance: 52.0
click at [600, 108] on div "Ticket Info" at bounding box center [390, 116] width 558 height 23
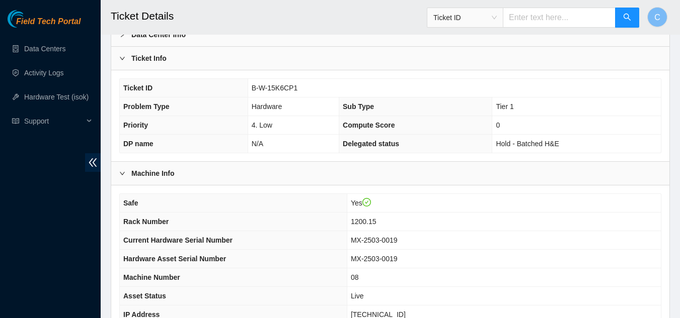
scroll to position [217, 0]
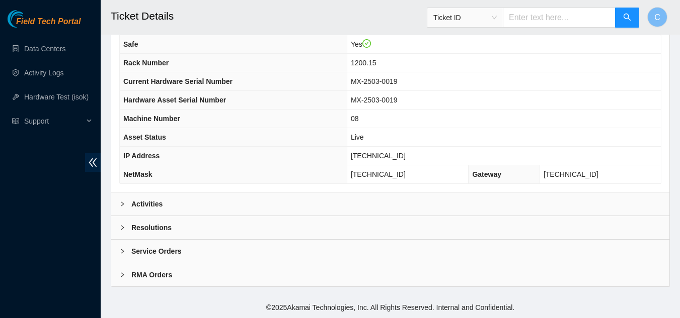
click at [167, 204] on div "Activities" at bounding box center [390, 204] width 558 height 23
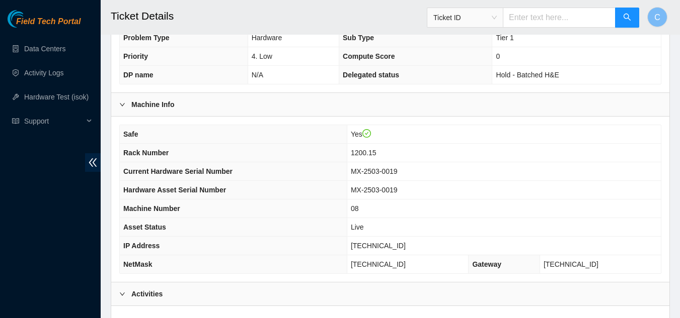
scroll to position [117, 0]
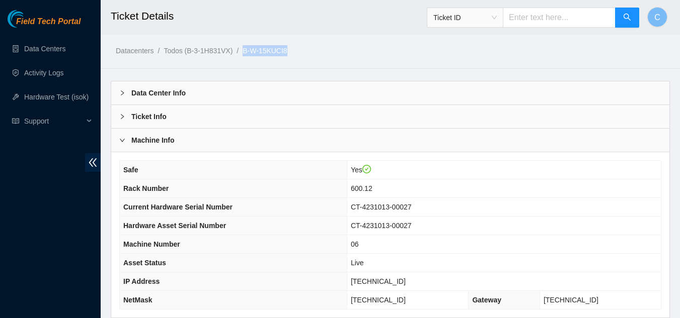
drag, startPoint x: 297, startPoint y: 49, endPoint x: 242, endPoint y: 49, distance: 54.8
click at [242, 49] on ol "Datacenters / Todos (B-3-1H831VX) / B-W-15KUCI8 /" at bounding box center [325, 50] width 419 height 11
copy ol "B-W-15KUCI8"
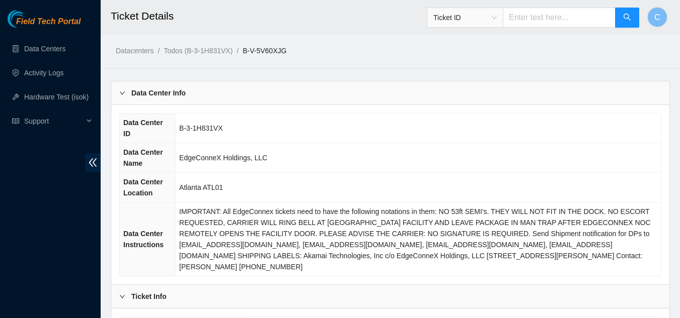
click at [186, 102] on div "Data Center Info" at bounding box center [390, 92] width 558 height 23
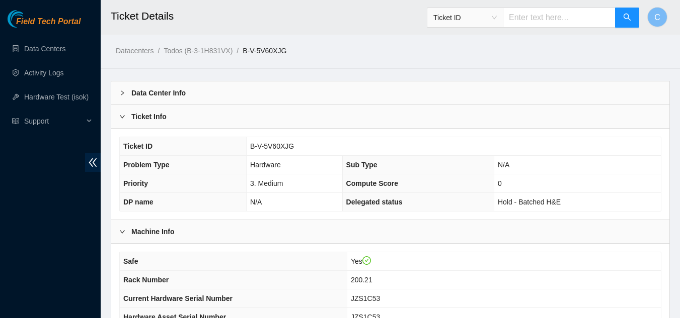
click at [148, 120] on b "Ticket Info" at bounding box center [148, 116] width 35 height 11
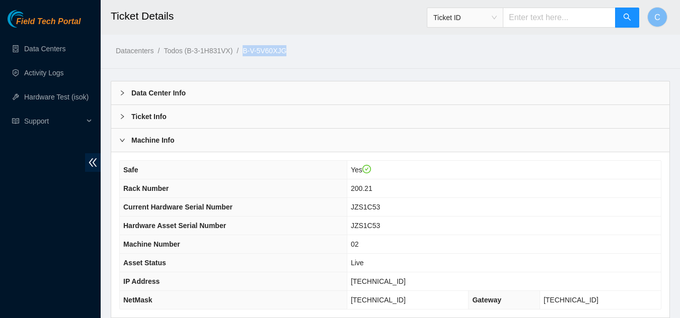
drag, startPoint x: 294, startPoint y: 50, endPoint x: 241, endPoint y: 49, distance: 52.8
click at [241, 49] on ol "Datacenters / Todos (B-3-1H831VX) / B-V-5V60XJG /" at bounding box center [325, 50] width 419 height 11
copy ol "B-V-5V60XJG"
click at [593, 148] on div "Machine Info" at bounding box center [390, 140] width 558 height 23
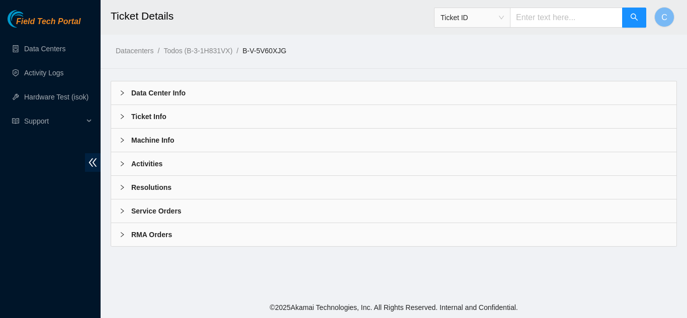
click at [137, 98] on b "Data Center Info" at bounding box center [158, 93] width 54 height 11
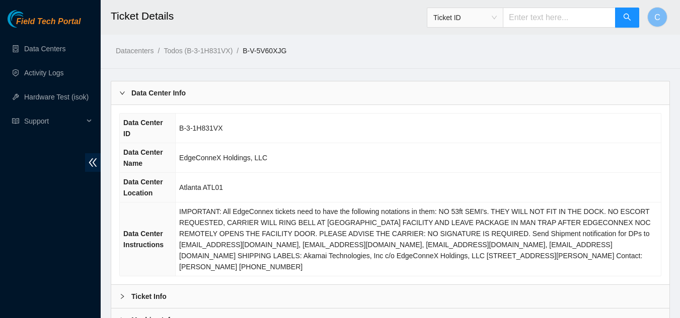
click at [141, 94] on b "Data Center Info" at bounding box center [158, 93] width 54 height 11
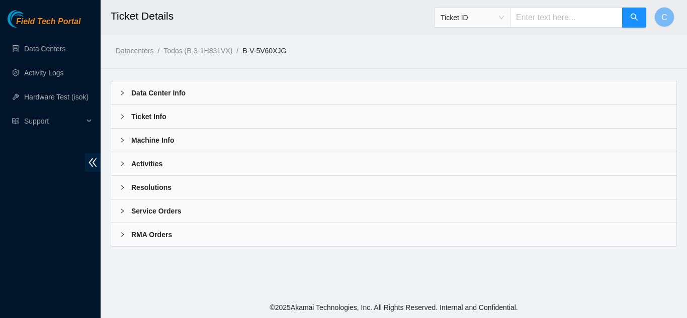
click at [142, 120] on b "Ticket Info" at bounding box center [148, 116] width 35 height 11
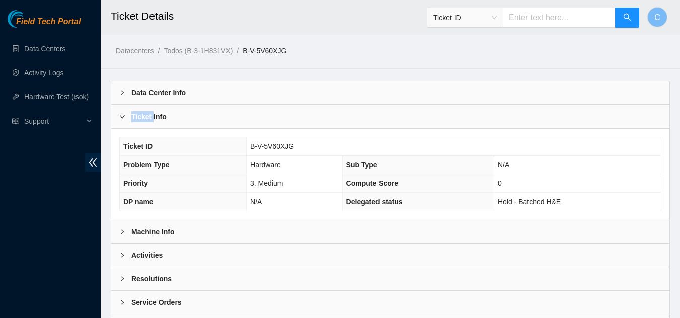
click at [142, 121] on b "Ticket Info" at bounding box center [148, 116] width 35 height 11
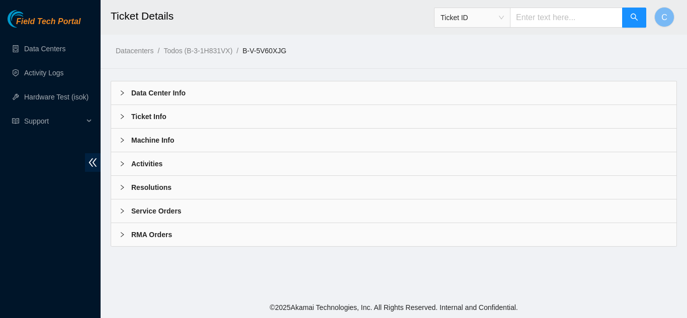
click at [138, 145] on b "Machine Info" at bounding box center [152, 140] width 43 height 11
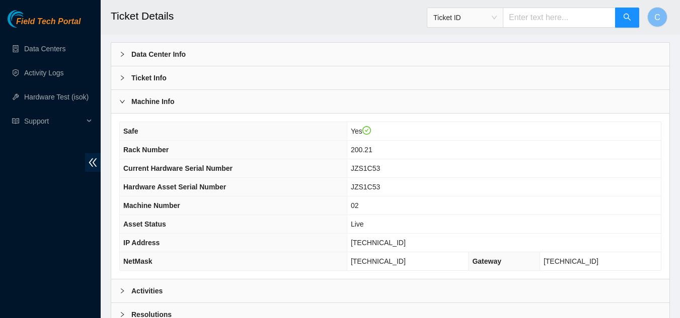
scroll to position [101, 0]
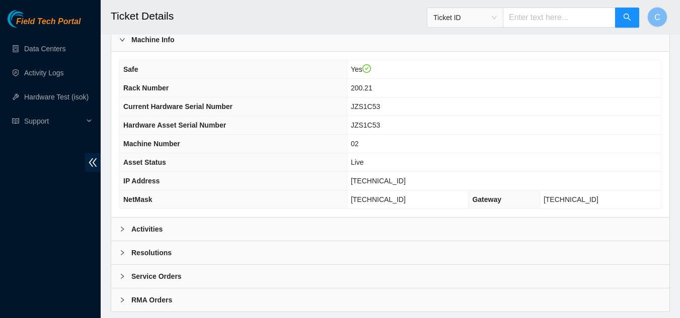
click at [151, 259] on div "Resolutions" at bounding box center [390, 252] width 558 height 23
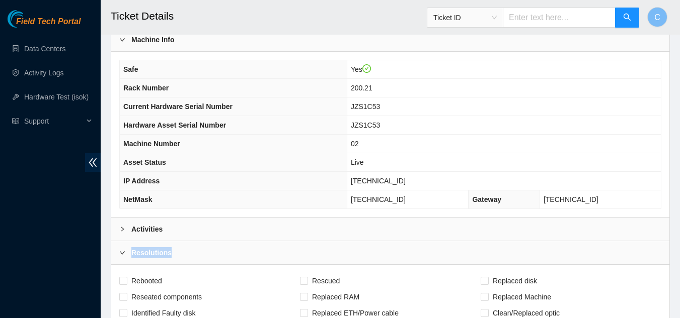
click at [151, 259] on div "Resolutions" at bounding box center [390, 252] width 558 height 23
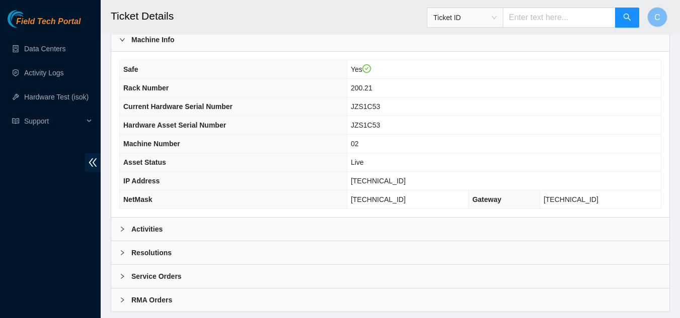
click at [148, 236] on div "Activities" at bounding box center [390, 229] width 558 height 23
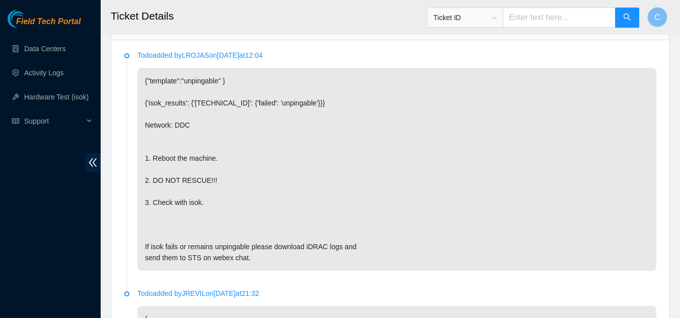
scroll to position [252, 0]
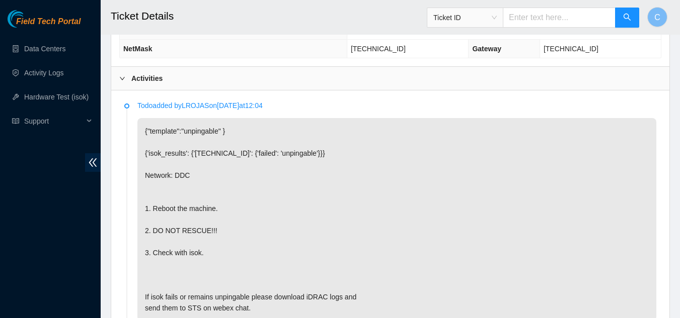
click at [124, 80] on icon "right" at bounding box center [122, 78] width 6 height 6
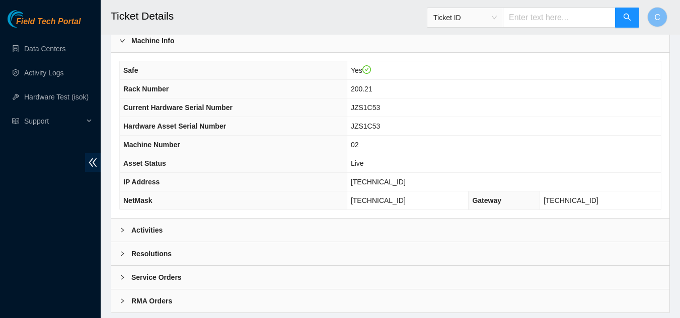
scroll to position [126, 0]
